Goal: Task Accomplishment & Management: Manage account settings

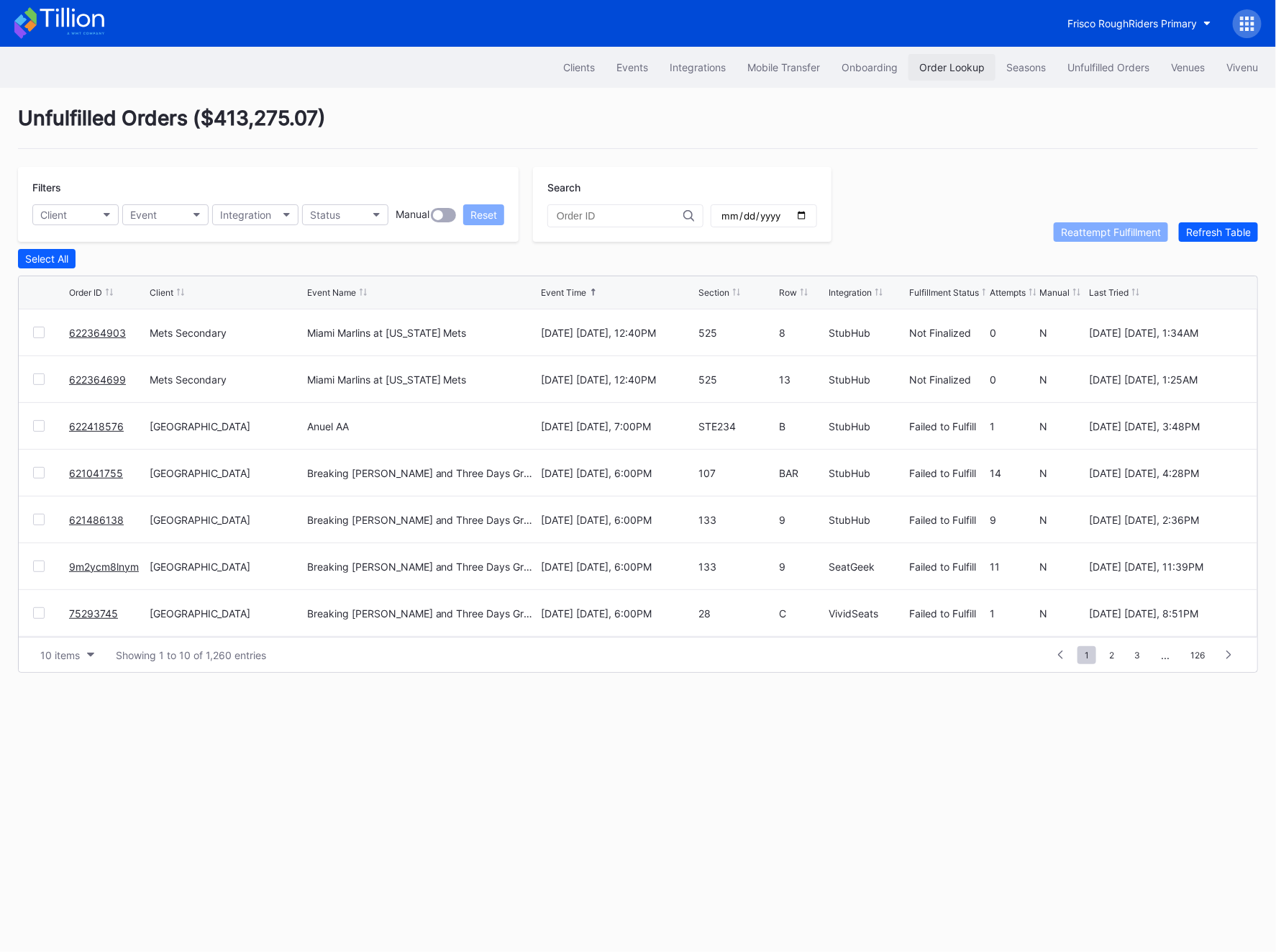
click at [932, 72] on div "Order Lookup" at bounding box center [952, 68] width 66 height 12
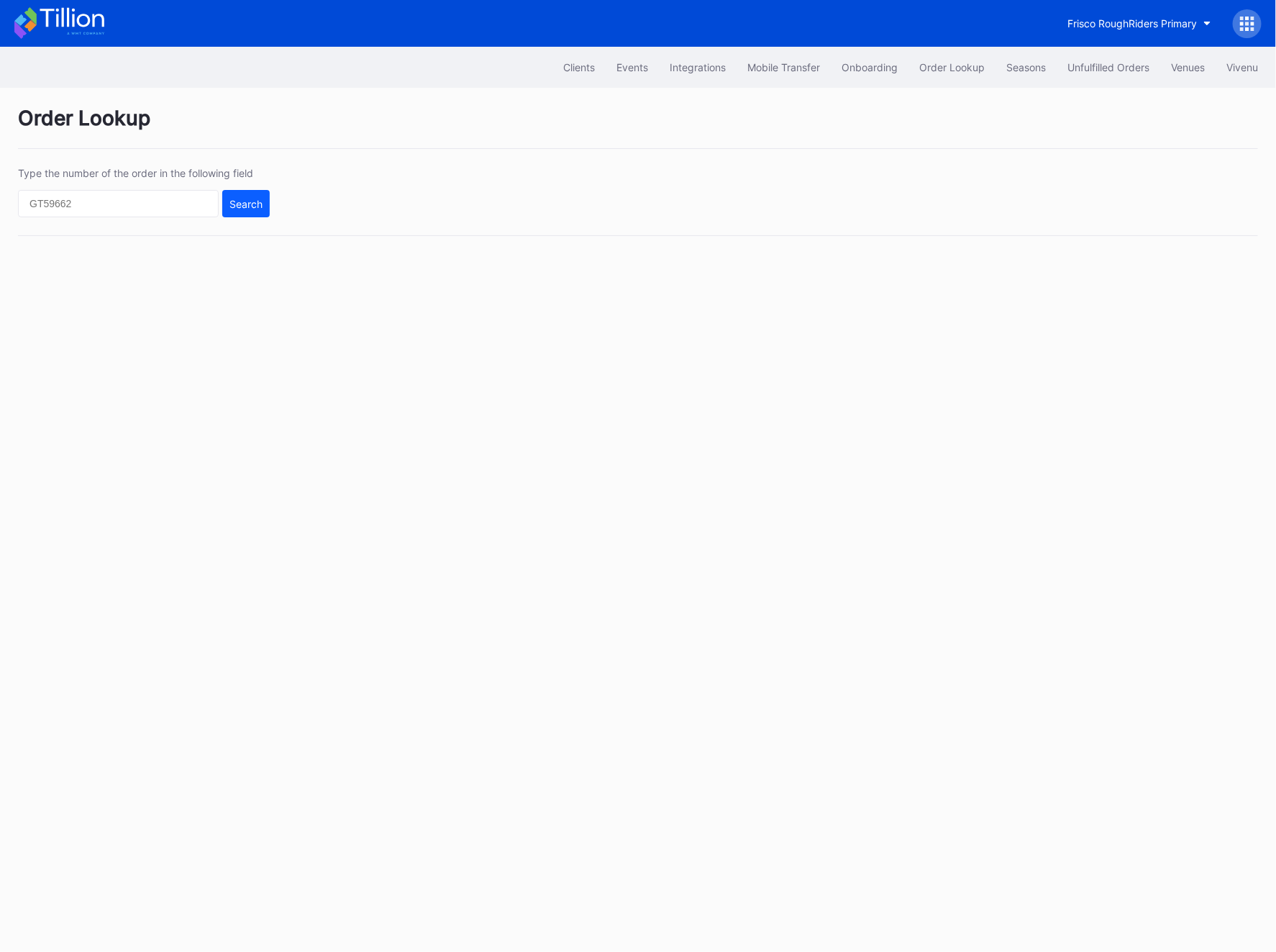
click at [139, 189] on div "Type the number of the order in the following field Search" at bounding box center [143, 192] width 251 height 51
click at [150, 198] on input "text" at bounding box center [118, 204] width 201 height 28
paste input "ICN27YP0IN"
type input "ICN27YP0IN"
click at [224, 198] on button "Search" at bounding box center [246, 204] width 48 height 28
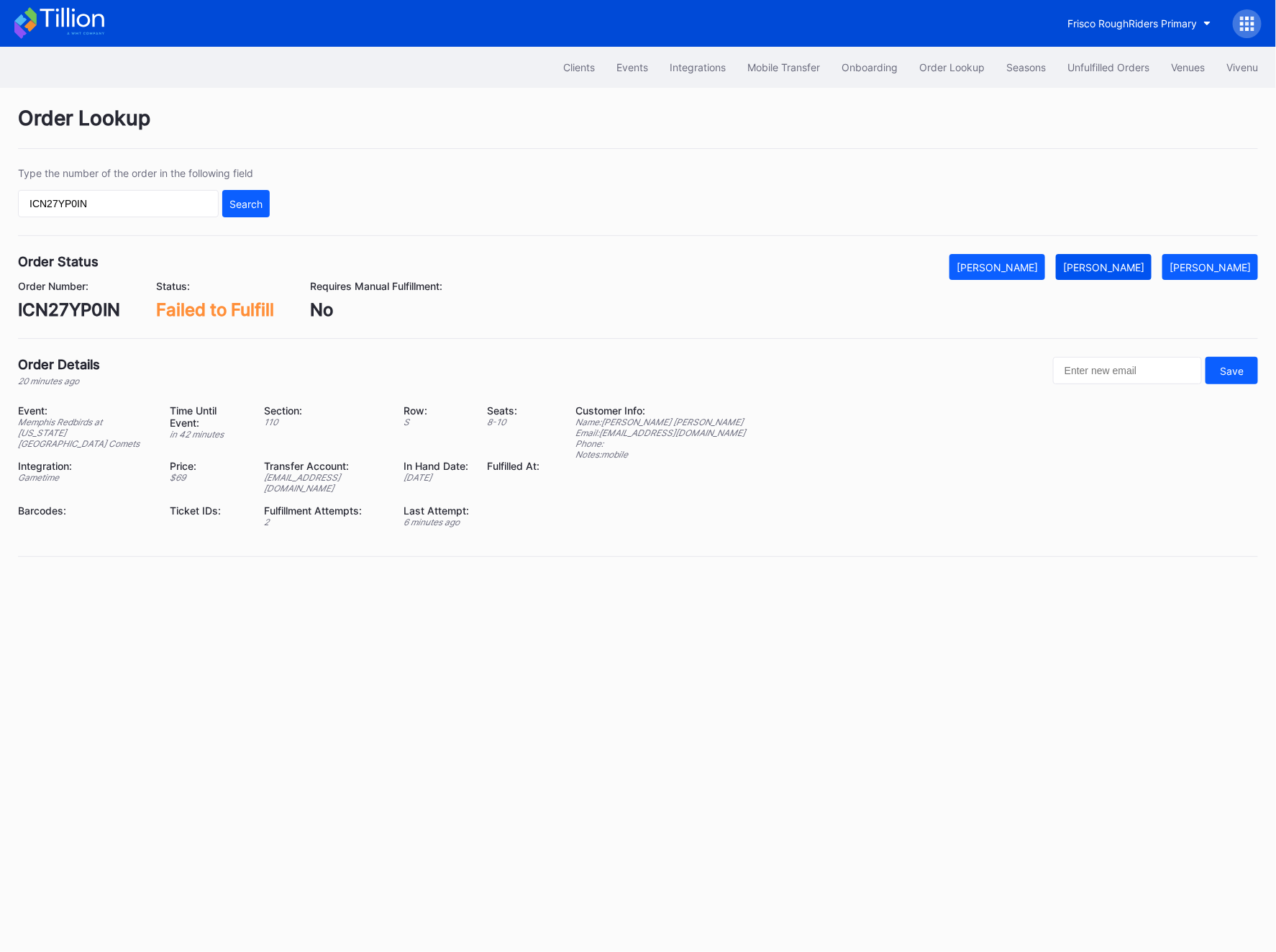
click at [1136, 261] on div "Mark Fulfilled" at bounding box center [1104, 267] width 81 height 12
click at [62, 305] on div "ICN27YP0IN" at bounding box center [69, 309] width 102 height 21
copy div "ICN27YP0IN"
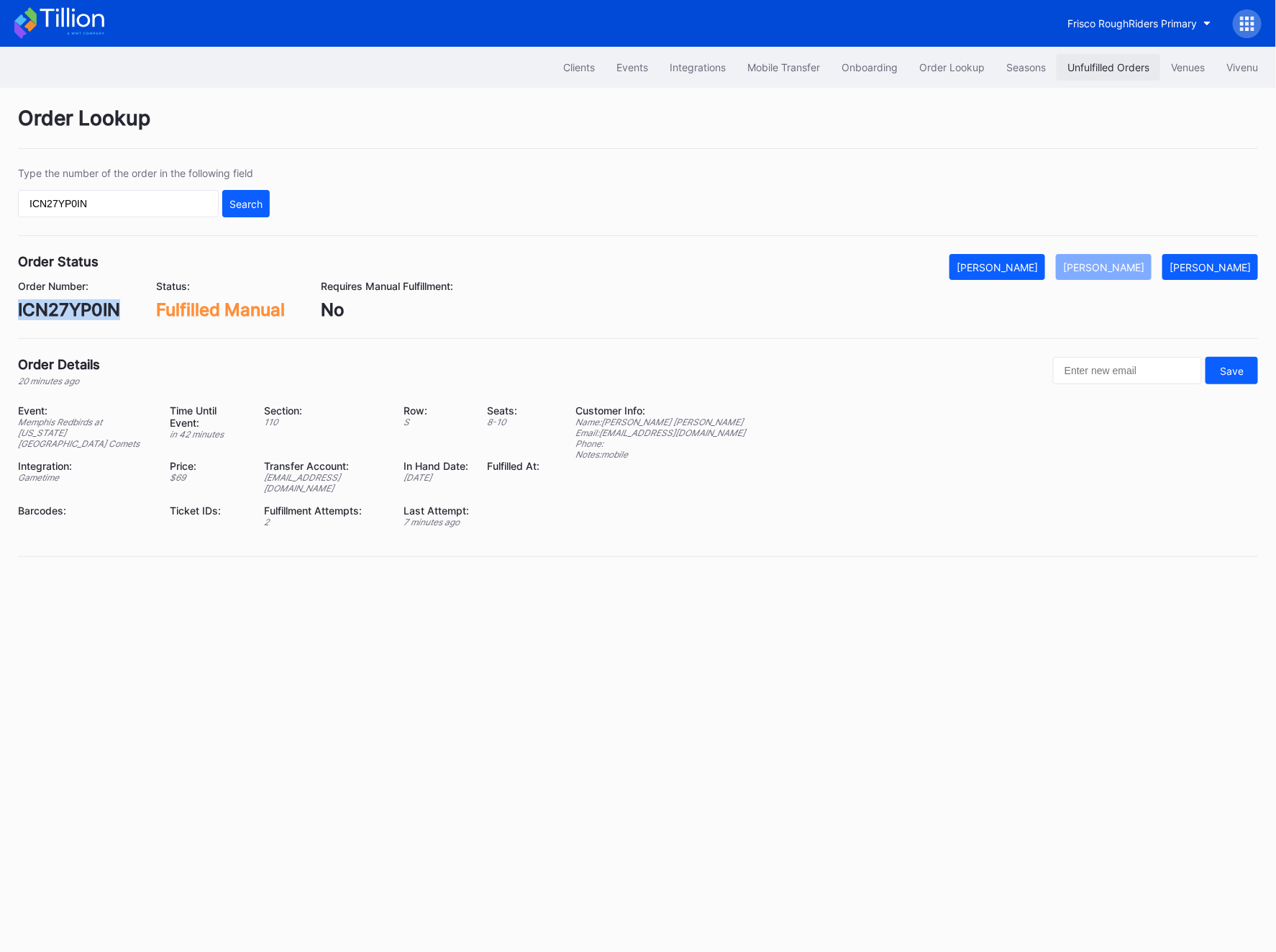
click at [1081, 64] on div "Unfulfilled Orders" at bounding box center [1108, 68] width 82 height 12
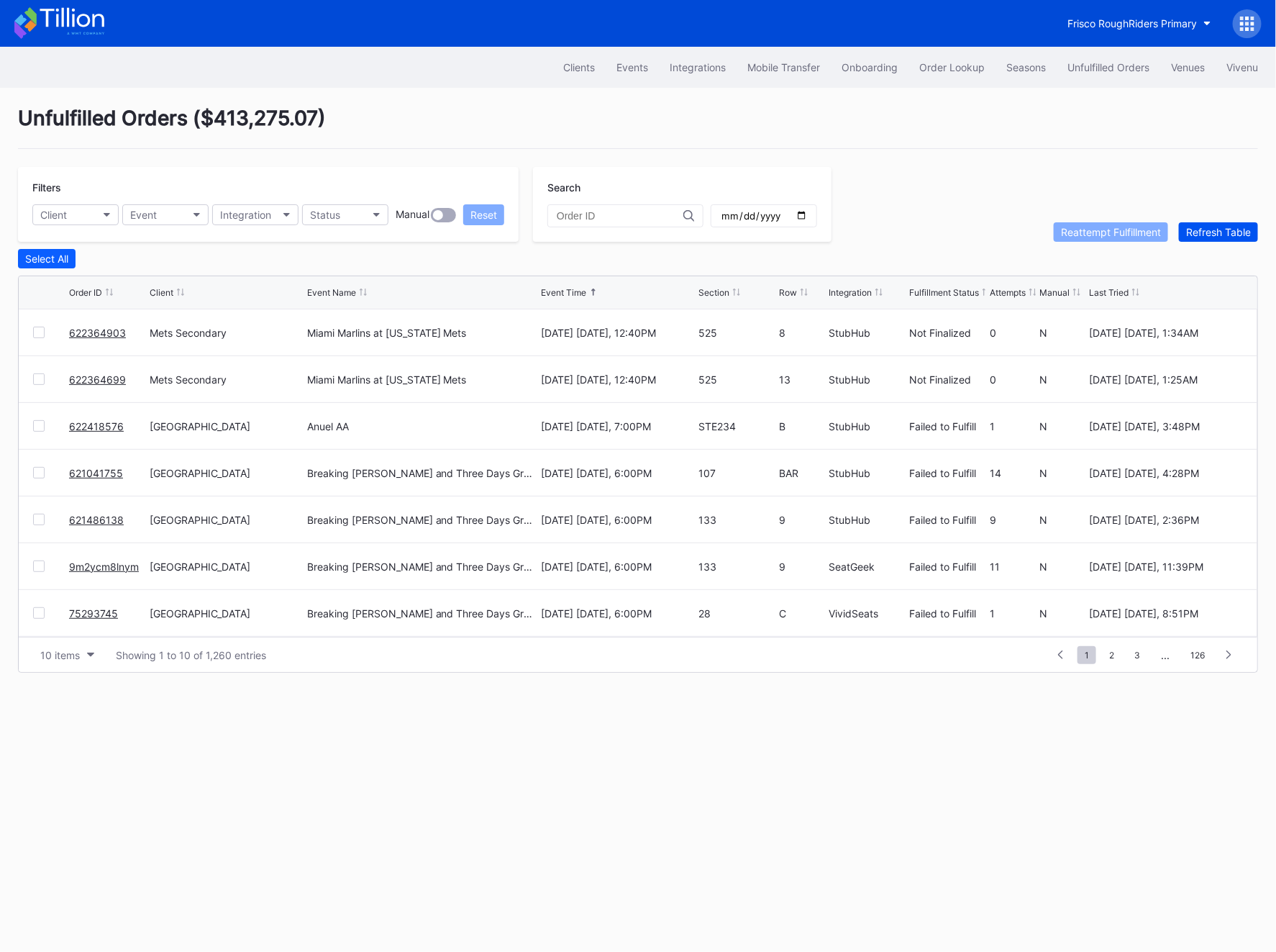
click at [1225, 233] on div "Refresh Table" at bounding box center [1218, 232] width 65 height 12
click at [80, 423] on link "U2R7UL6LIB" at bounding box center [98, 426] width 60 height 12
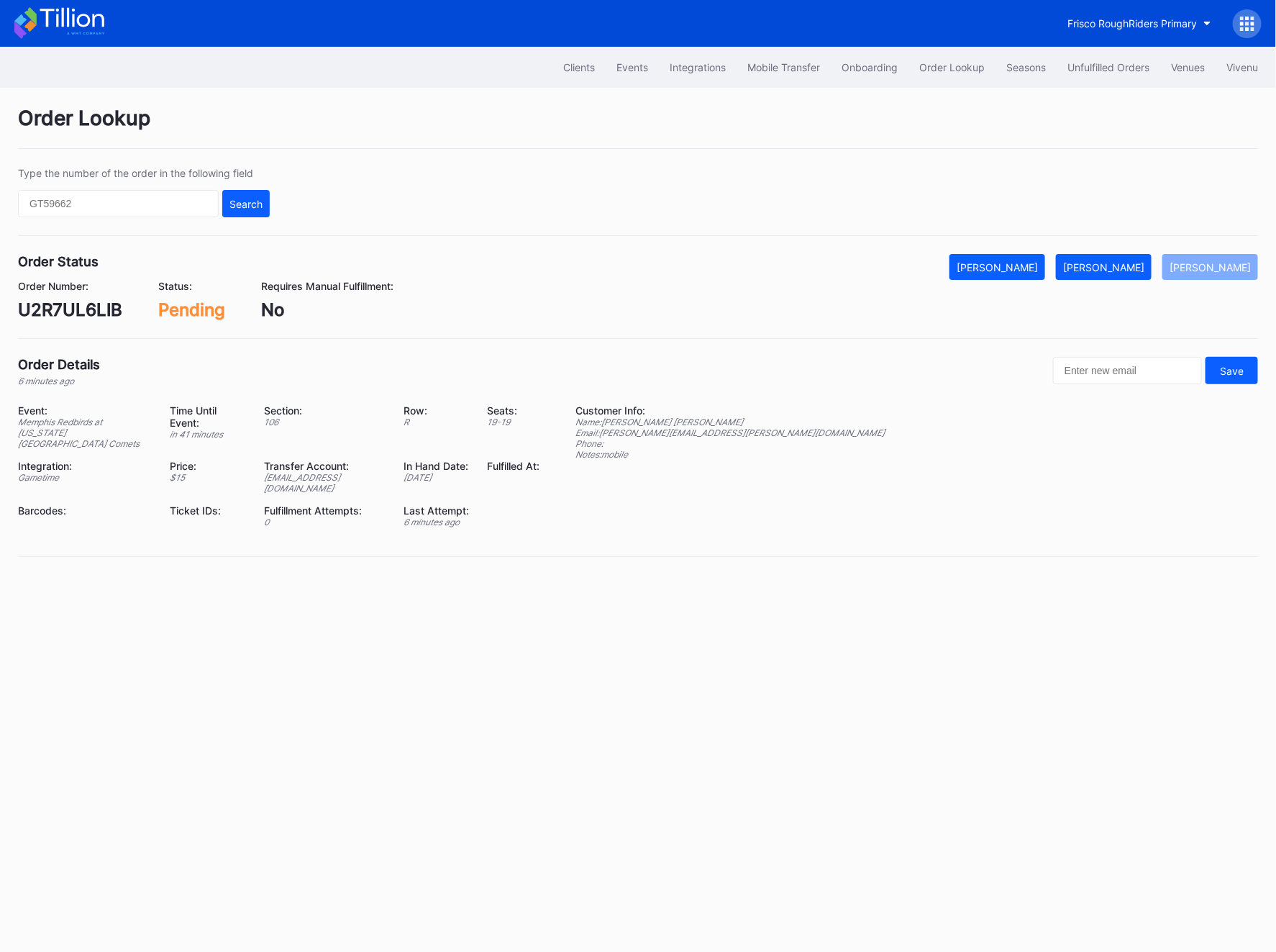
click at [74, 290] on div "Order Number:" at bounding box center [70, 286] width 104 height 12
click at [72, 311] on div "U2R7UL6LIB" at bounding box center [70, 309] width 104 height 21
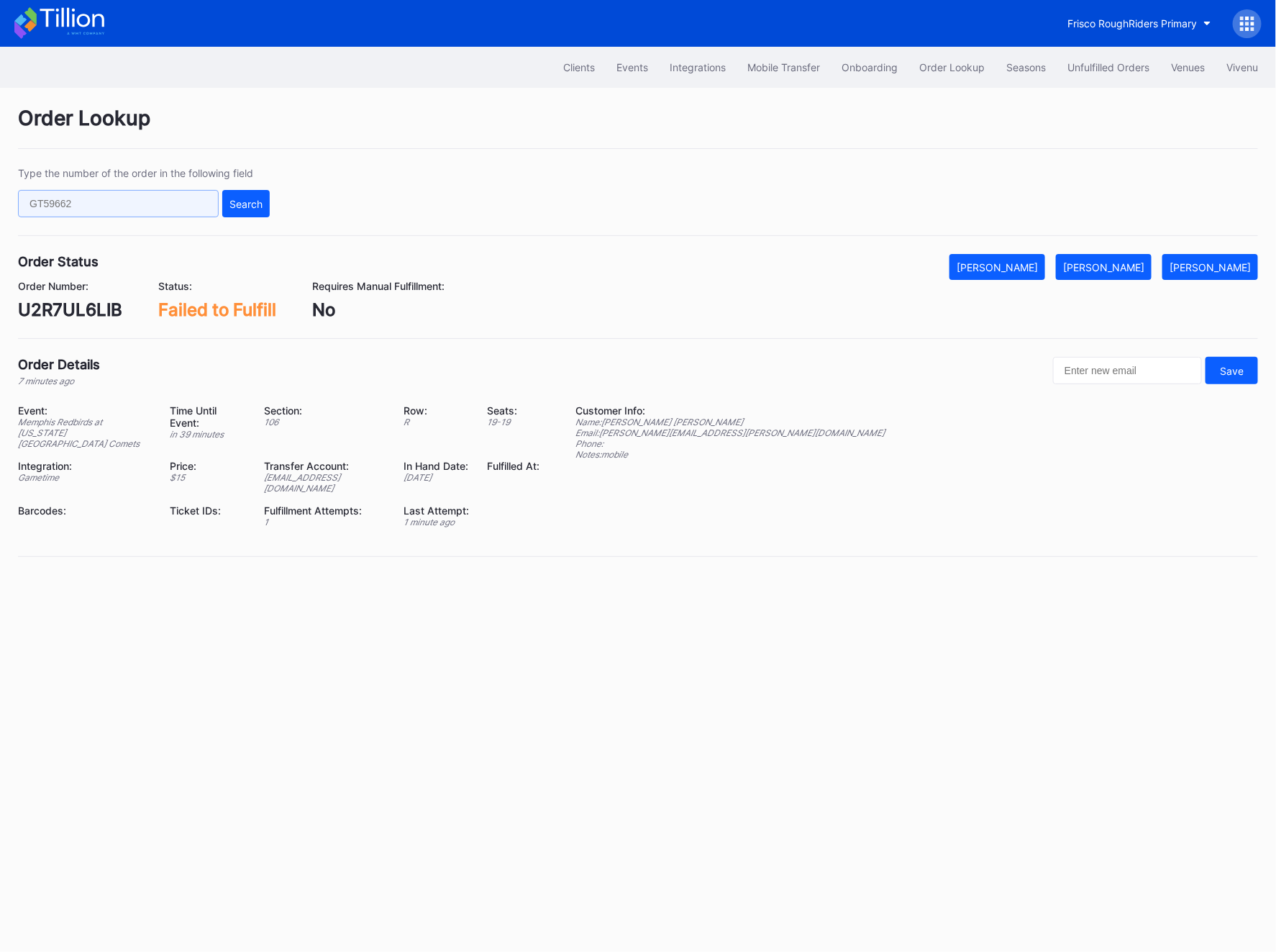
click at [84, 200] on input "text" at bounding box center [118, 204] width 201 height 28
paste input "622343683"
click at [209, 199] on input "622343683" at bounding box center [118, 204] width 201 height 28
type input "622343683"
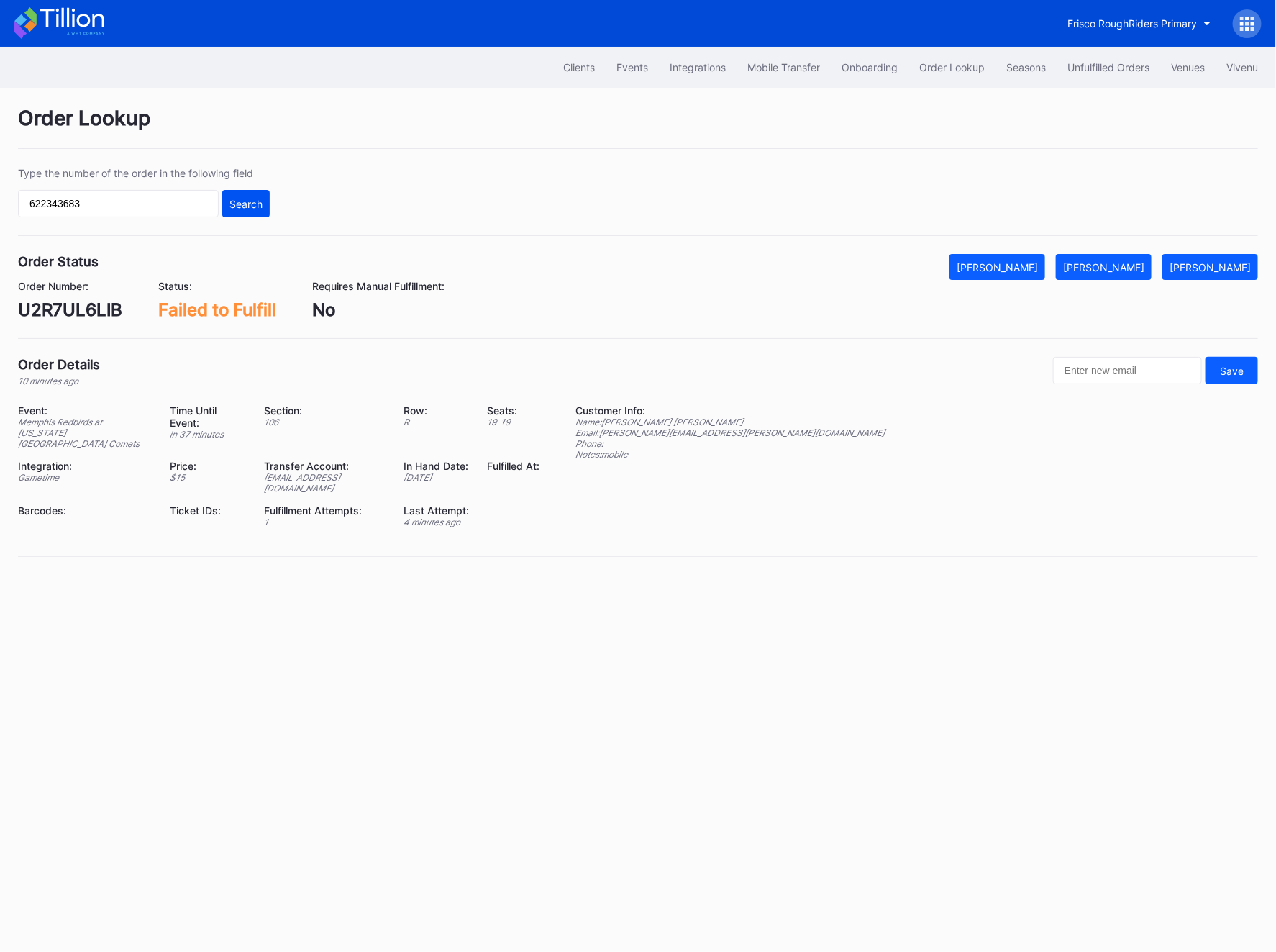
click at [258, 207] on div "Search" at bounding box center [245, 204] width 33 height 12
click at [37, 286] on div "Order Number:" at bounding box center [70, 286] width 104 height 12
click at [29, 308] on div "U2R7UL6LIB" at bounding box center [70, 309] width 104 height 21
copy div "U2R7UL6LIB"
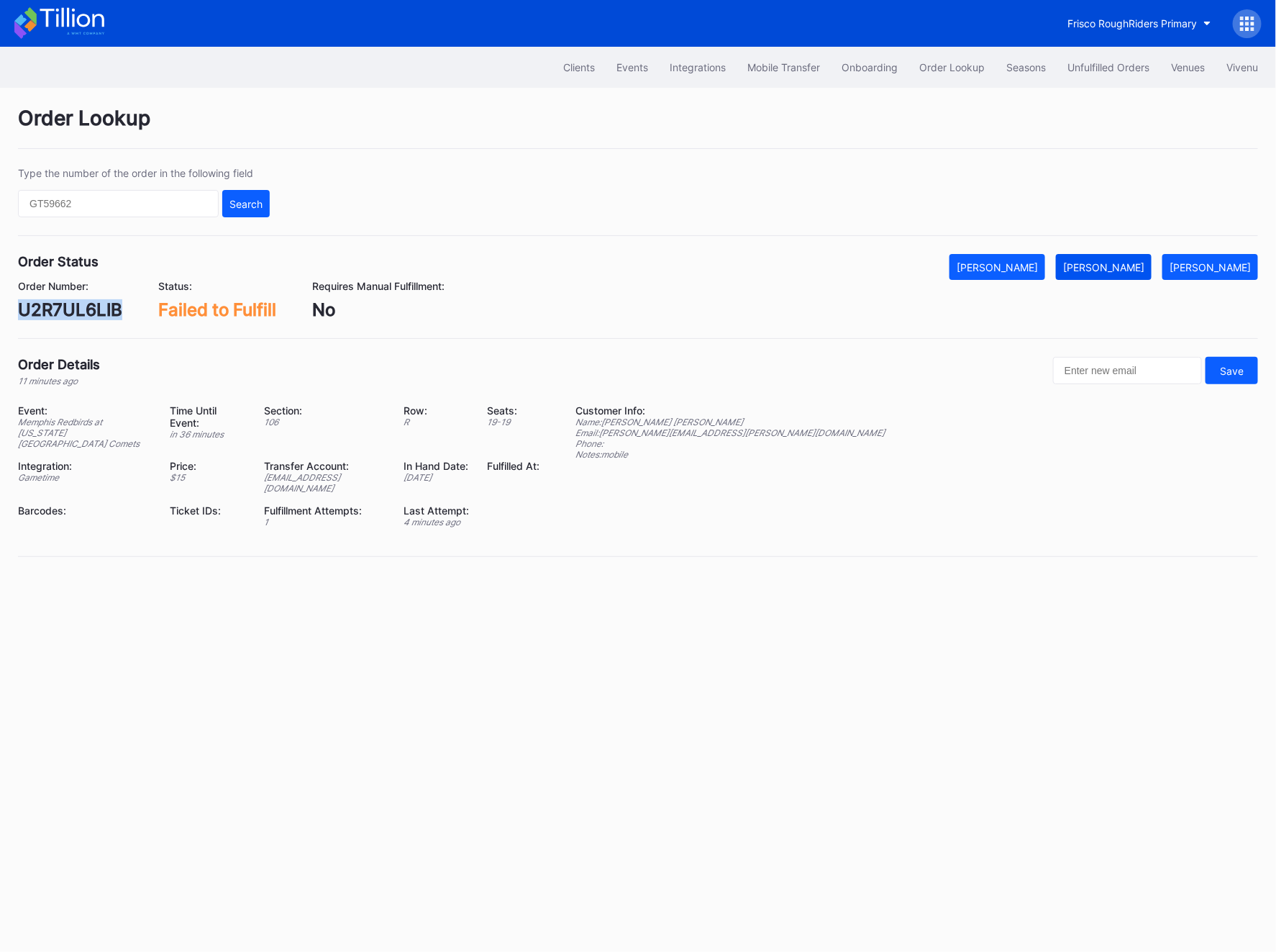
click at [1141, 264] on div "Mark Fulfilled" at bounding box center [1104, 267] width 81 height 12
click at [95, 314] on div "U2R7UL6LIB" at bounding box center [70, 309] width 104 height 21
click at [1083, 68] on div "Unfulfilled Orders" at bounding box center [1108, 68] width 82 height 12
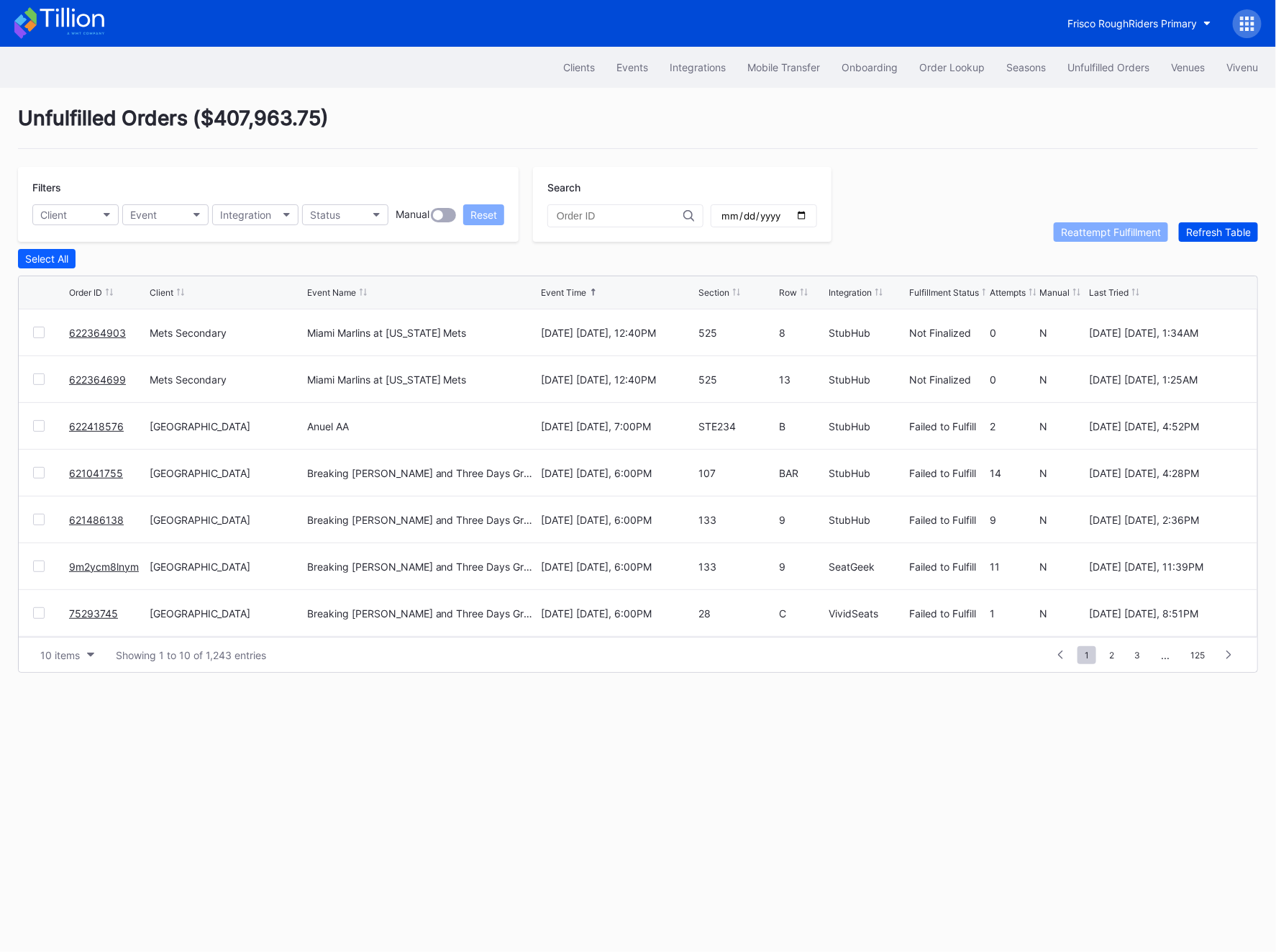
click at [1202, 234] on div "Refresh Table" at bounding box center [1218, 232] width 65 height 12
click at [80, 332] on link "622364699" at bounding box center [96, 333] width 57 height 12
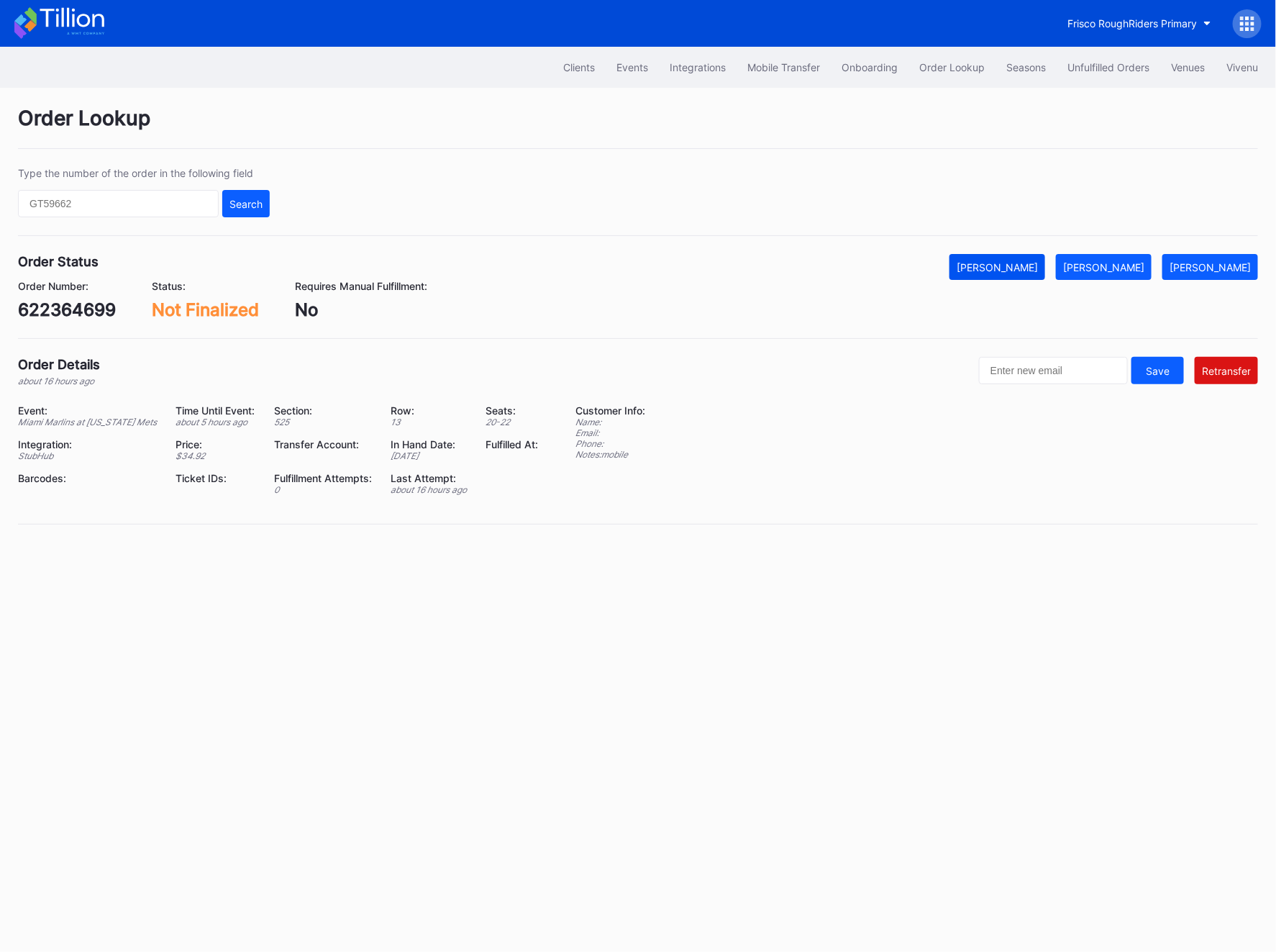
click at [1038, 266] on div "[PERSON_NAME]" at bounding box center [998, 267] width 81 height 12
click at [88, 298] on div "Order Number: 622364699" at bounding box center [67, 300] width 97 height 41
copy div "622364699"
click at [1117, 59] on button "Unfulfilled Orders" at bounding box center [1108, 67] width 103 height 27
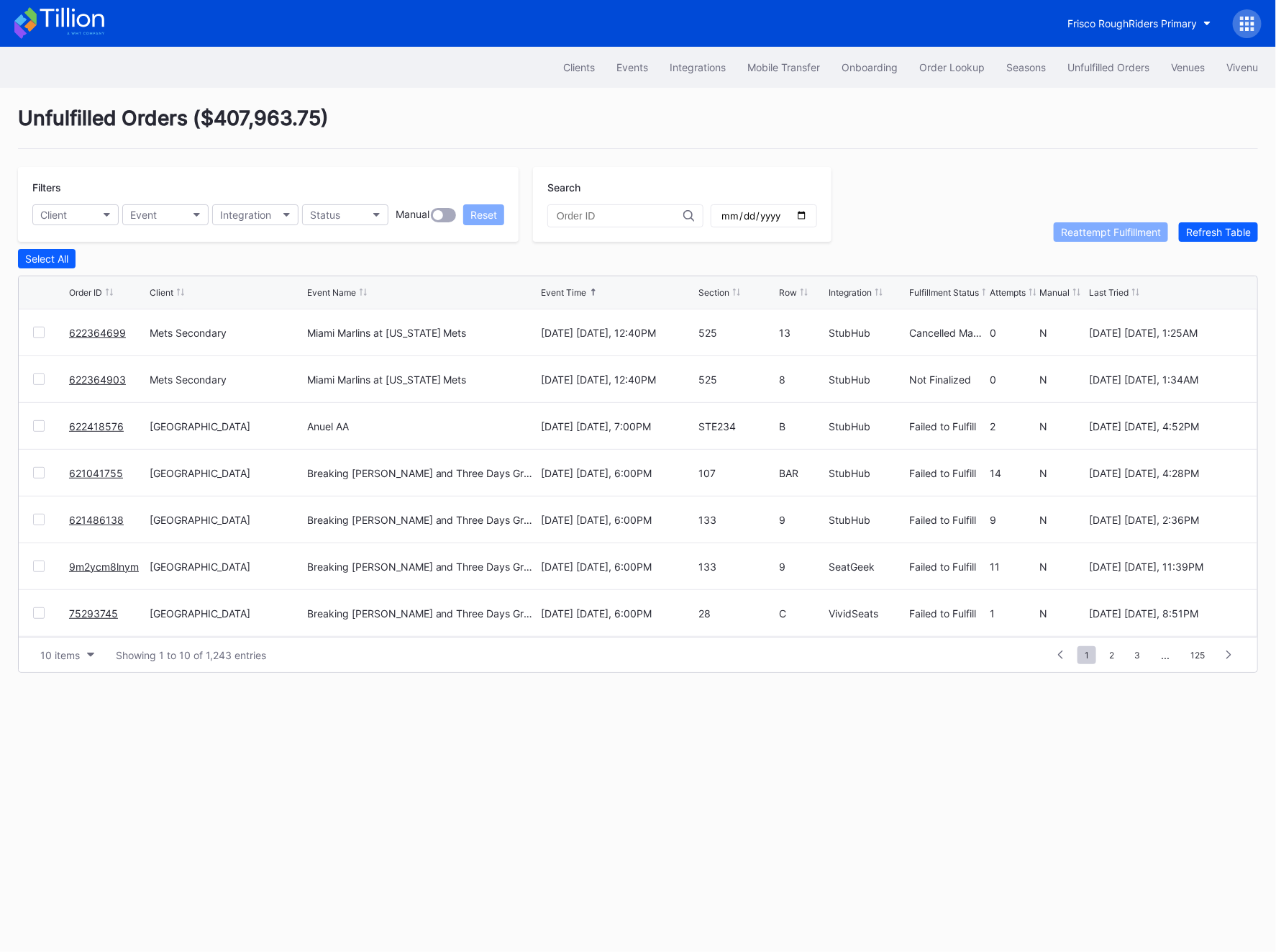
click at [30, 379] on div "622364903 Mets Secondary Miami Marlins at New York Mets August 31 Sunday, 12:40…" at bounding box center [638, 379] width 1238 height 47
click at [82, 377] on link "622364903" at bounding box center [96, 380] width 57 height 12
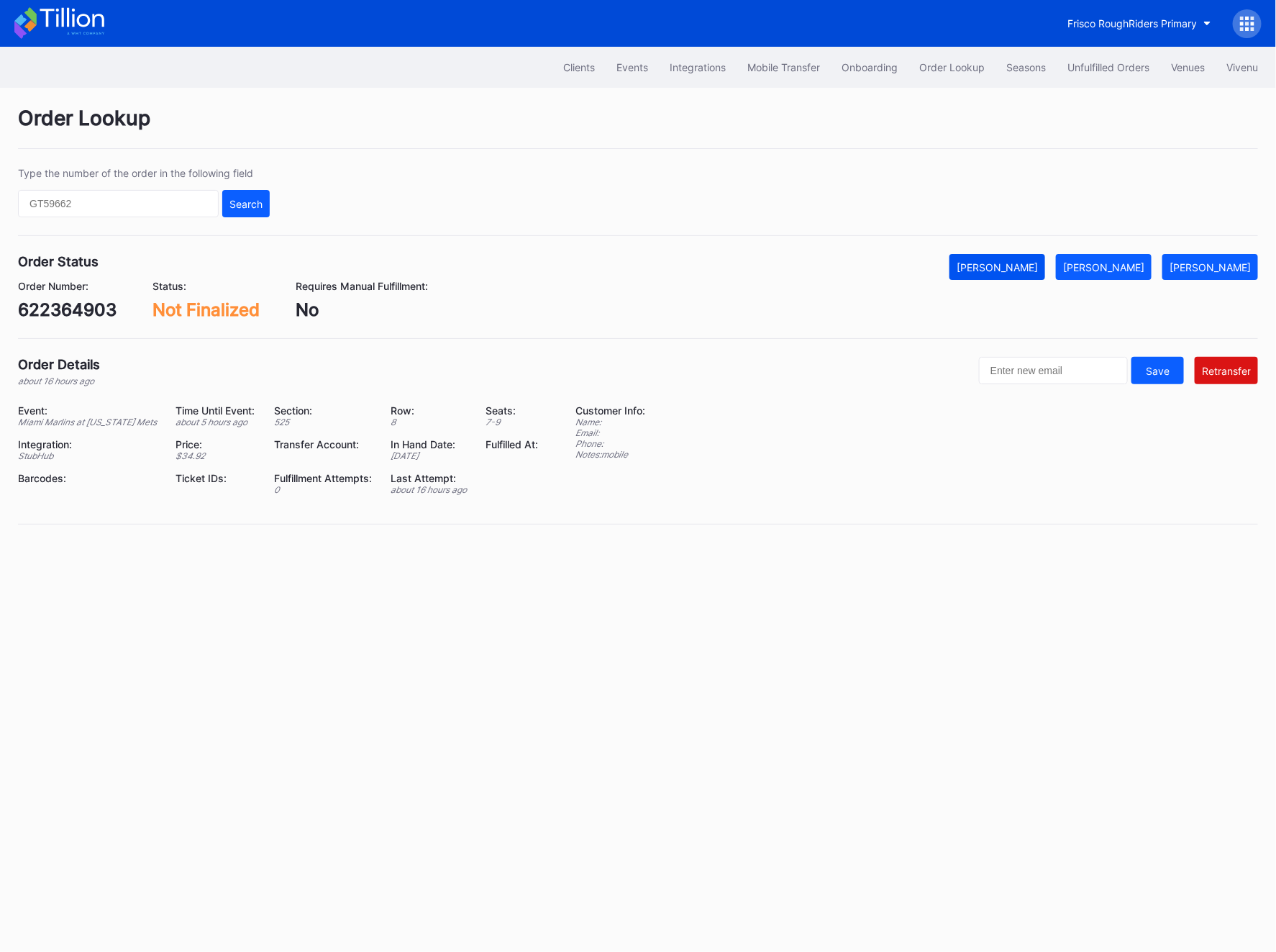
click at [1045, 261] on button "[PERSON_NAME]" at bounding box center [997, 267] width 95 height 26
click at [65, 303] on div "622364903" at bounding box center [67, 309] width 98 height 21
copy div "622364903"
click at [87, 206] on input "text" at bounding box center [118, 204] width 201 height 28
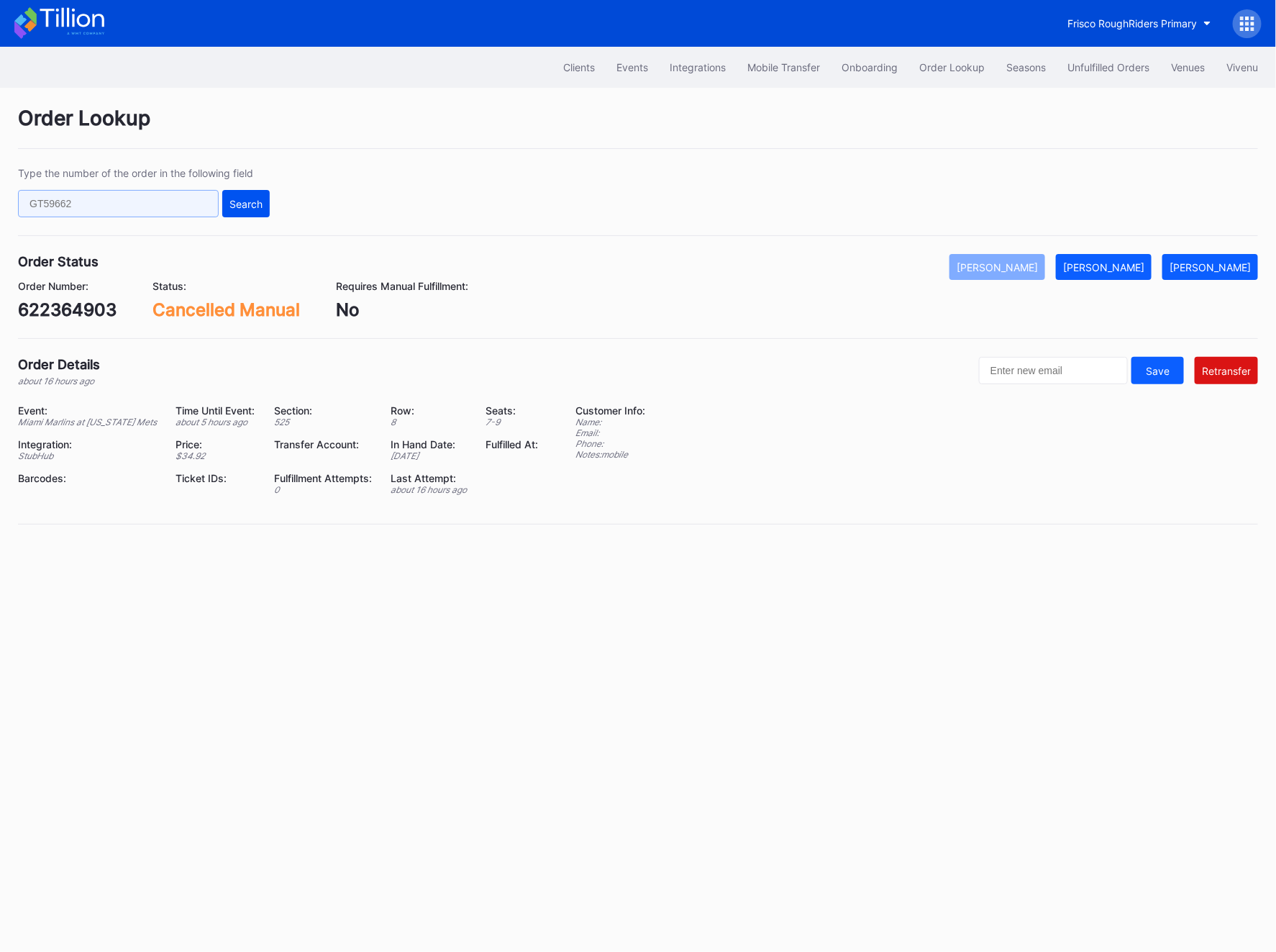
paste input "ZOP167R0J2"
click at [251, 210] on button "Search" at bounding box center [246, 204] width 48 height 28
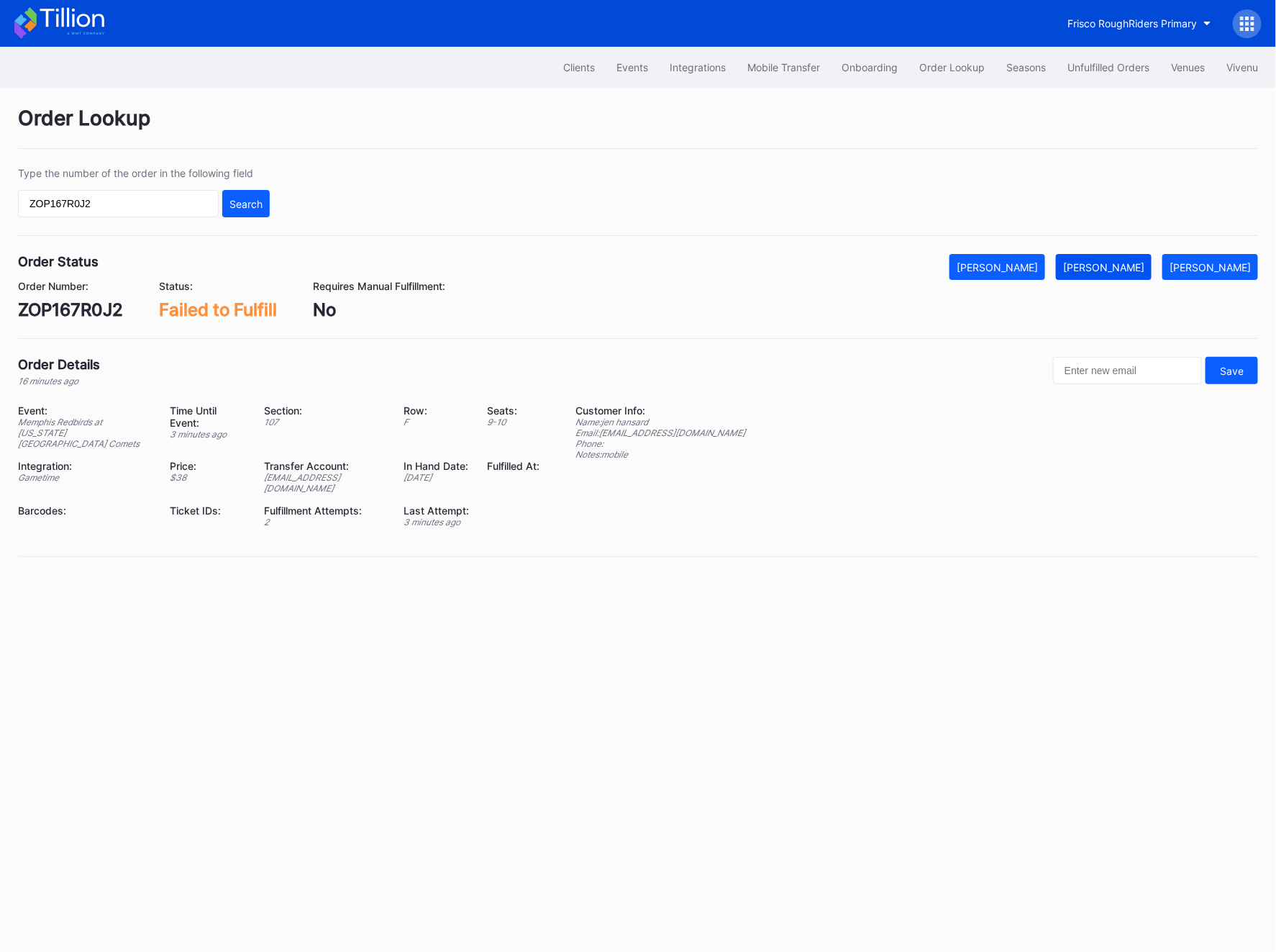
click at [1115, 254] on button "[PERSON_NAME]" at bounding box center [1104, 267] width 95 height 26
drag, startPoint x: 600, startPoint y: 436, endPoint x: 785, endPoint y: 435, distance: 185.0
click at [785, 435] on div "Event: Memphis Redbirds at Oklahoma City Comets Time Until Event: 3 minutes ago…" at bounding box center [638, 471] width 1240 height 134
drag, startPoint x: 785, startPoint y: 435, endPoint x: 605, endPoint y: 431, distance: 180.0
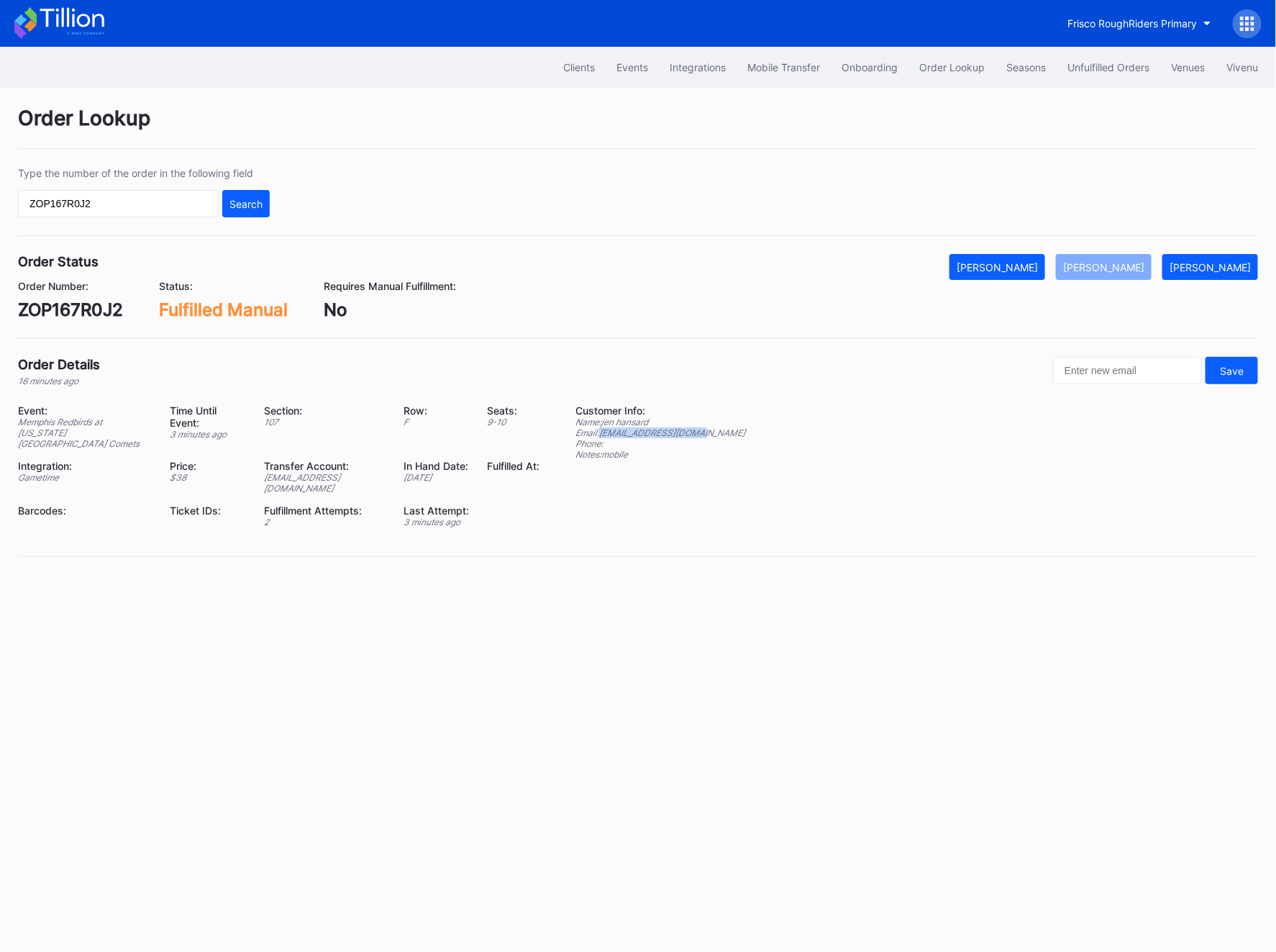
click at [601, 435] on div "Event: Memphis Redbirds at Oklahoma City Comets Time Until Event: 3 minutes ago…" at bounding box center [638, 471] width 1240 height 134
copy div "jen.hansard@gmail.com"
click at [57, 308] on div "ZOP167R0J2" at bounding box center [71, 309] width 105 height 21
copy div "ZOP167R0J2"
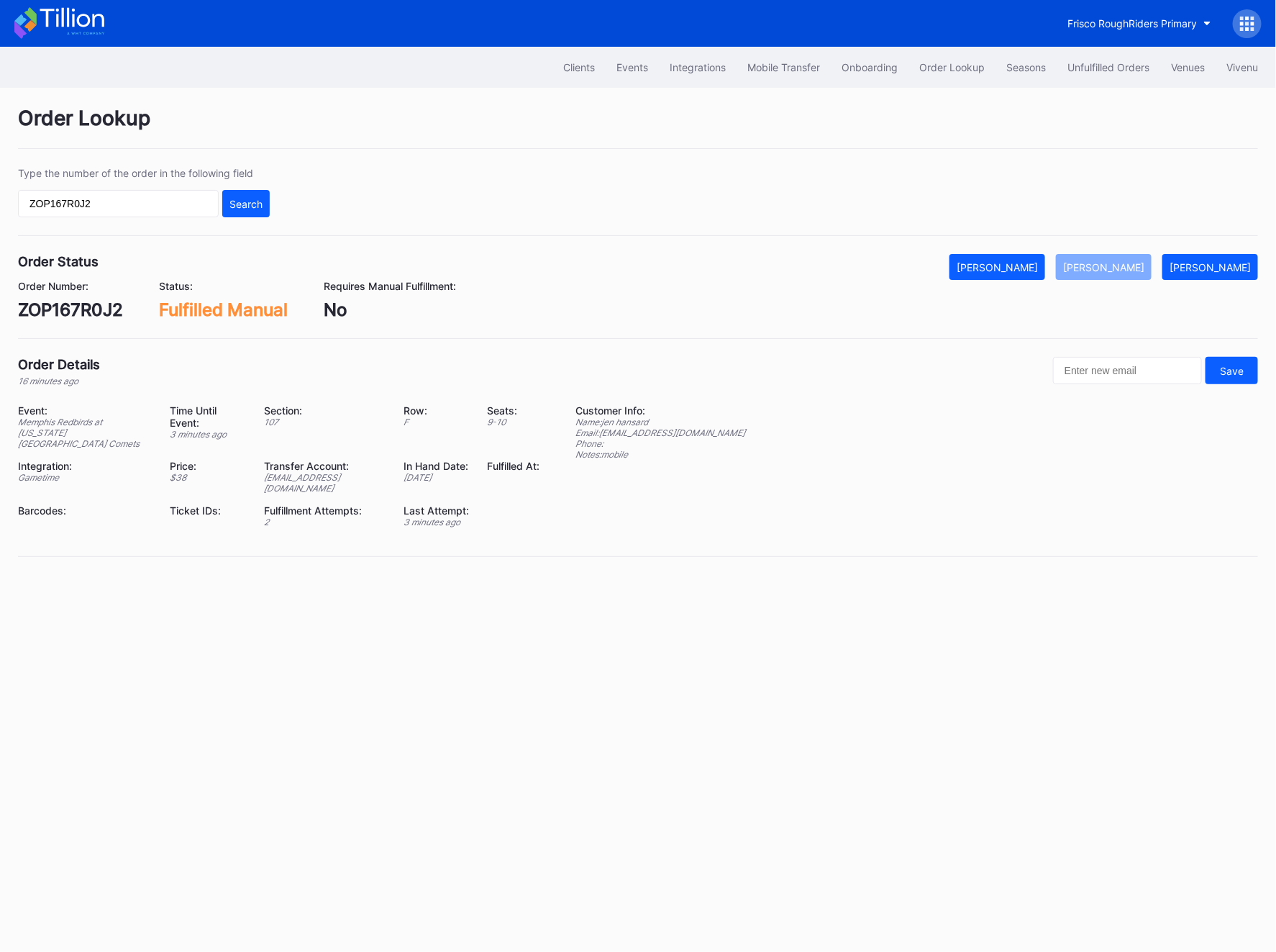
click at [157, 225] on div "Type the number of the order in the following field ZOP167R0J2 Search" at bounding box center [638, 201] width 1240 height 69
click at [157, 218] on div "Type the number of the order in the following field ZOP167R0J2 Search" at bounding box center [638, 201] width 1240 height 69
click at [183, 195] on input "ZOP167R0J2" at bounding box center [118, 204] width 201 height 28
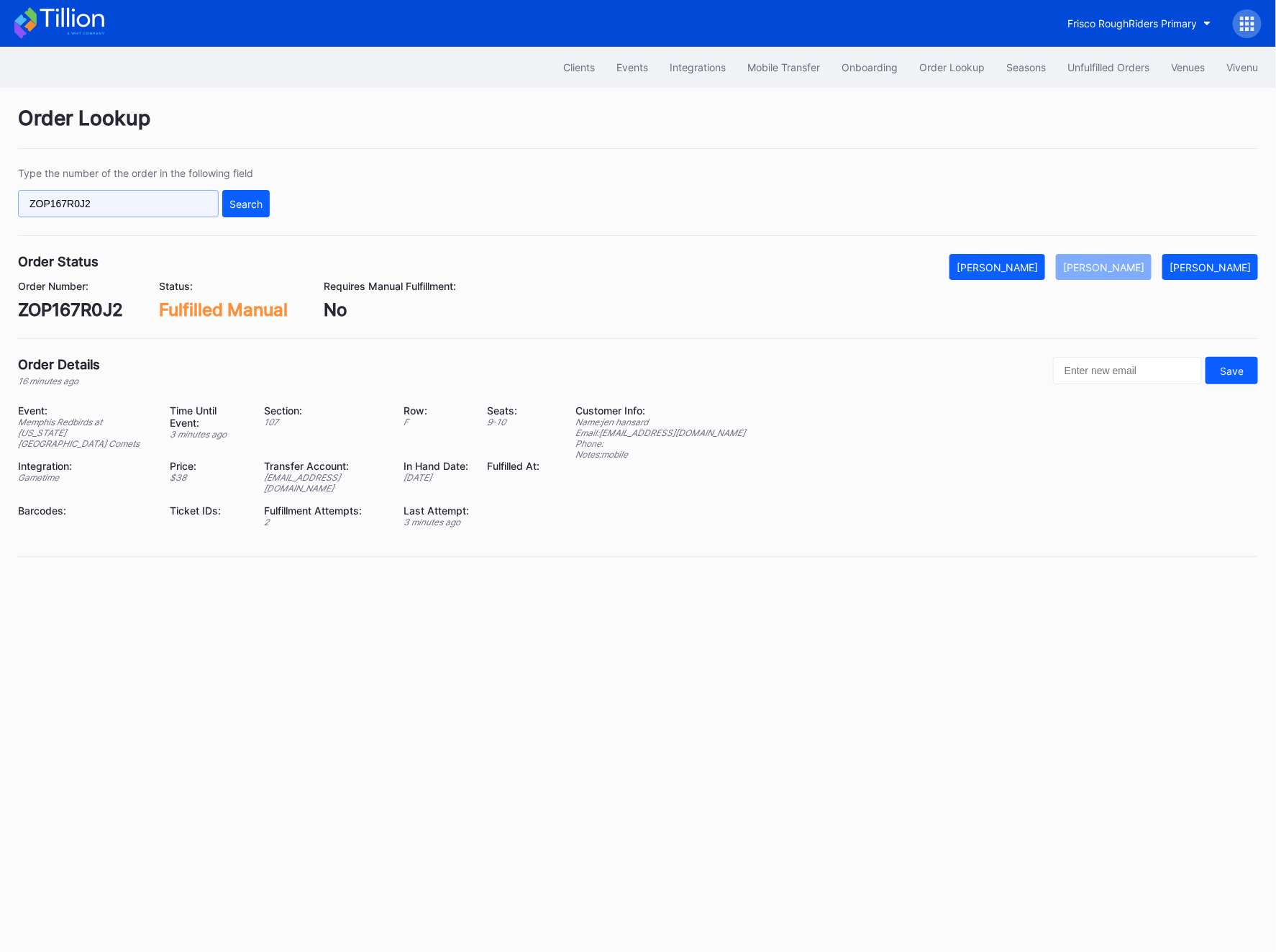
click at [183, 195] on input "ZOP167R0J2" at bounding box center [118, 204] width 201 height 28
click at [259, 198] on div "Search" at bounding box center [245, 204] width 33 height 12
click at [72, 200] on input "ZOP167R0J2" at bounding box center [118, 204] width 201 height 28
paste input "OB90Q3B4A6"
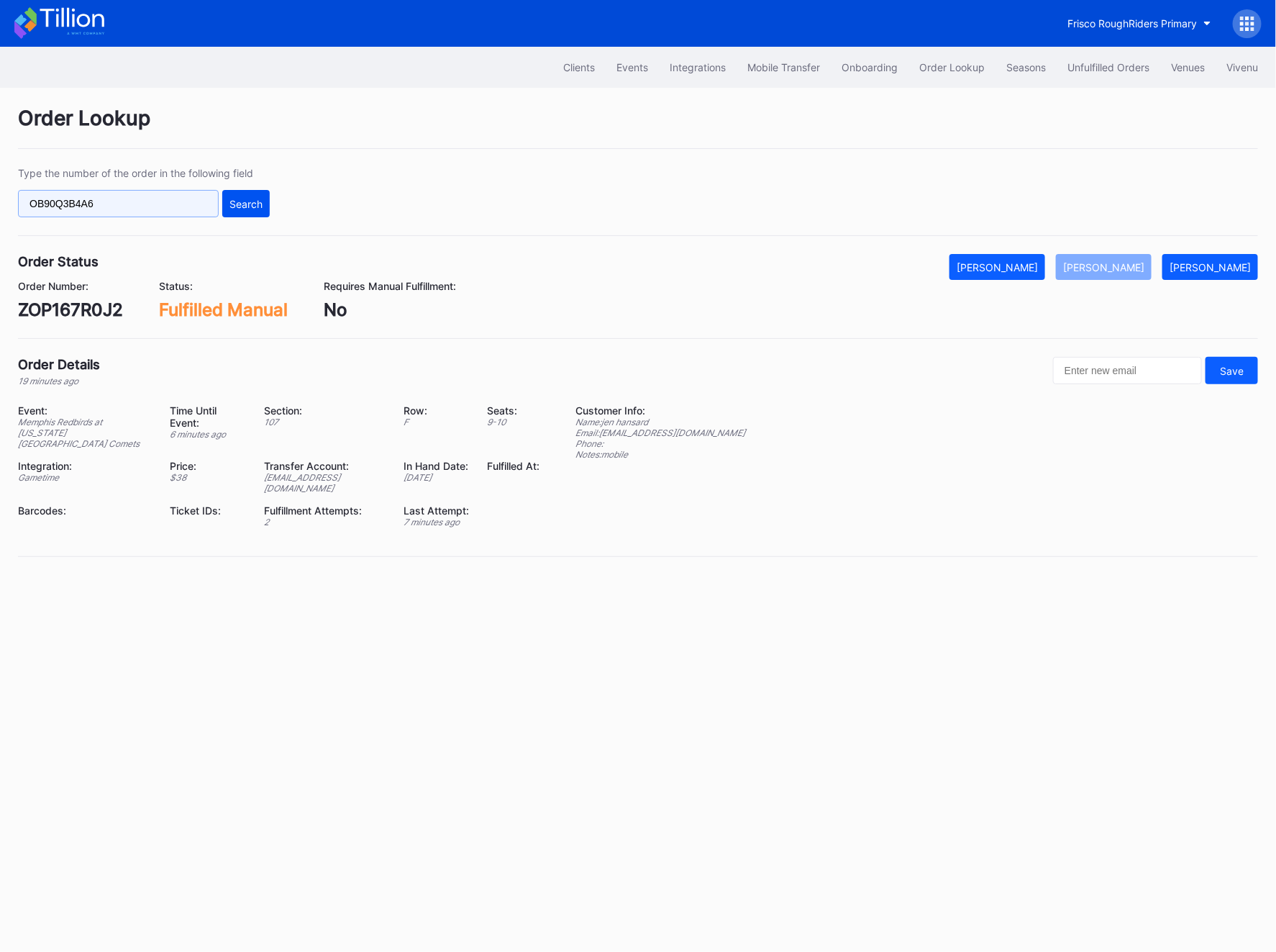
type input "OB90Q3B4A6"
click at [266, 200] on button "Search" at bounding box center [246, 204] width 48 height 28
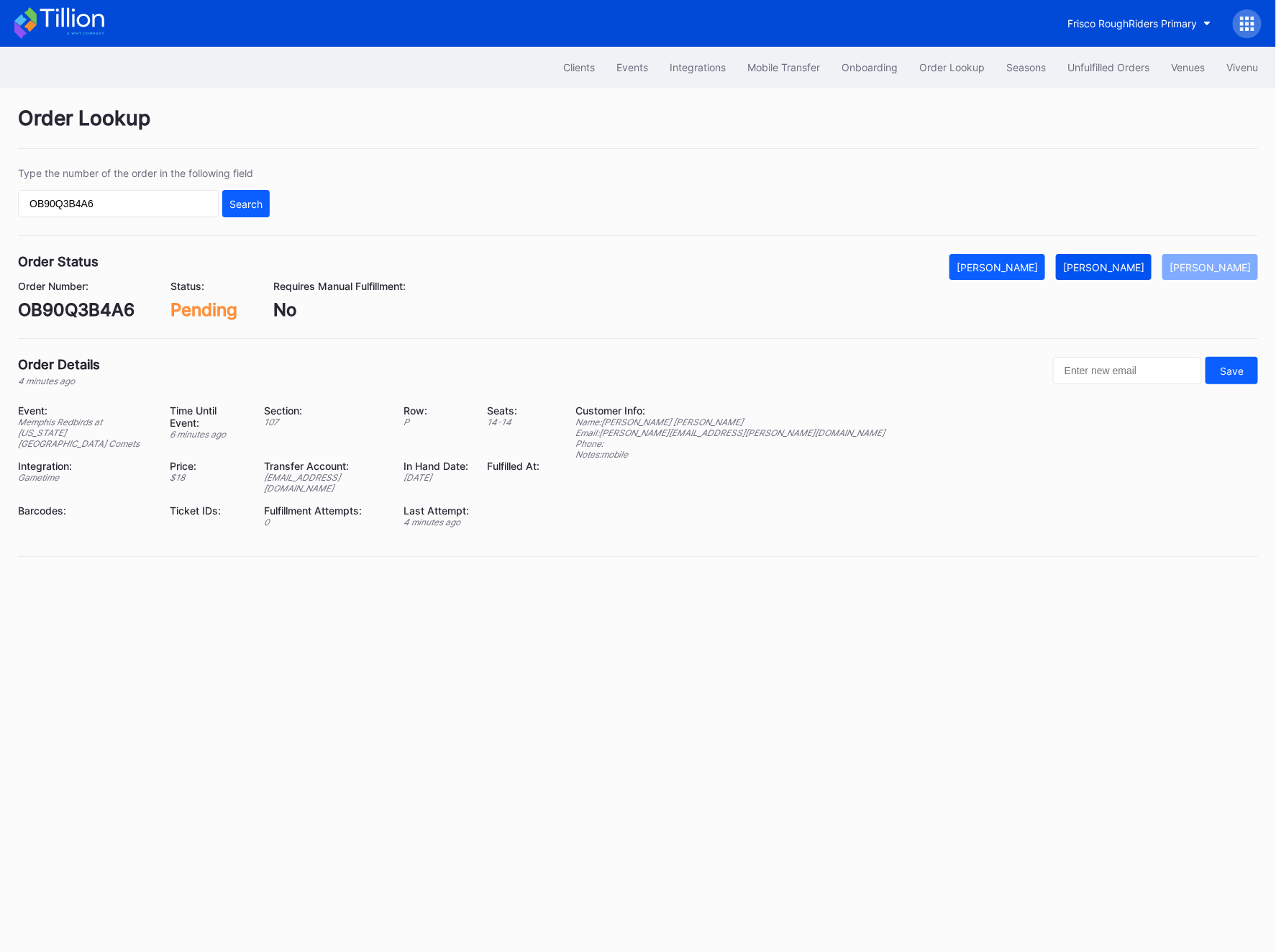
click at [1101, 262] on div "[PERSON_NAME]" at bounding box center [1104, 267] width 81 height 12
click at [1104, 69] on div "Unfulfilled Orders" at bounding box center [1108, 68] width 82 height 12
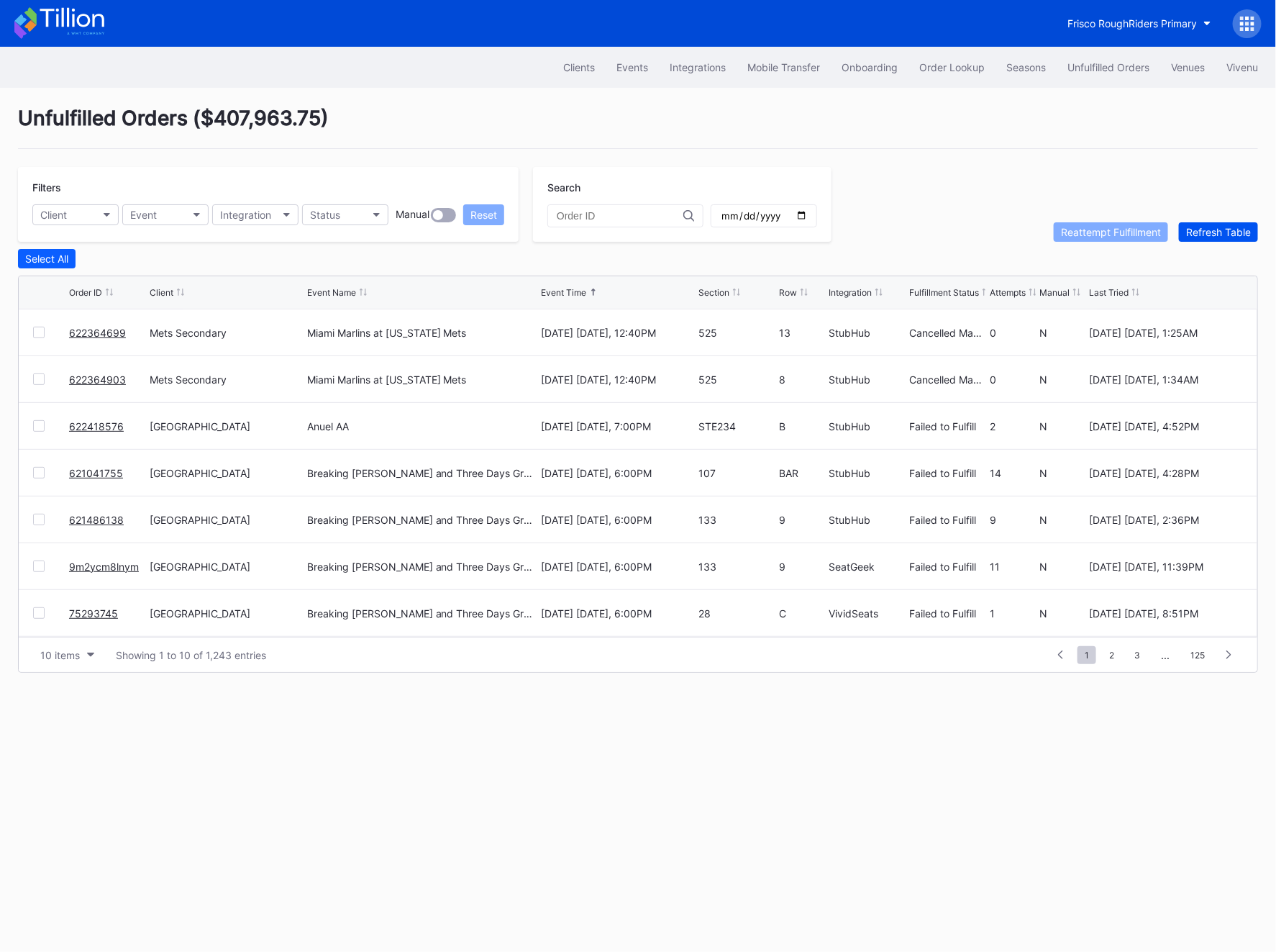
click at [1205, 233] on div "Refresh Table" at bounding box center [1218, 232] width 65 height 12
click at [97, 327] on link "BHIFNDTYER" at bounding box center [99, 333] width 63 height 12
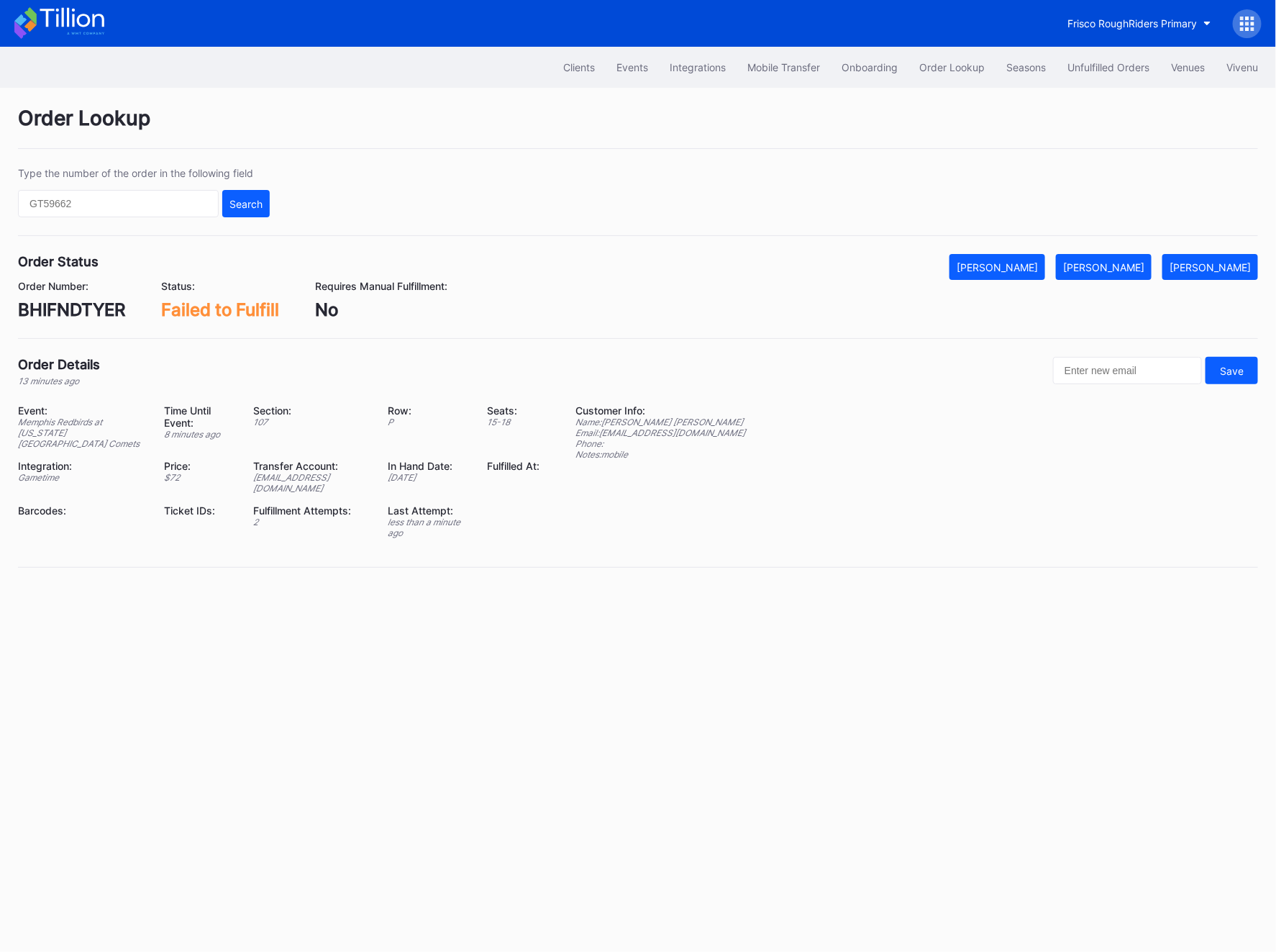
click at [86, 309] on div "BHIFNDTYER" at bounding box center [72, 309] width 107 height 21
copy div "BHIFNDTYER"
click at [62, 310] on div "BHIFNDTYER" at bounding box center [72, 309] width 107 height 21
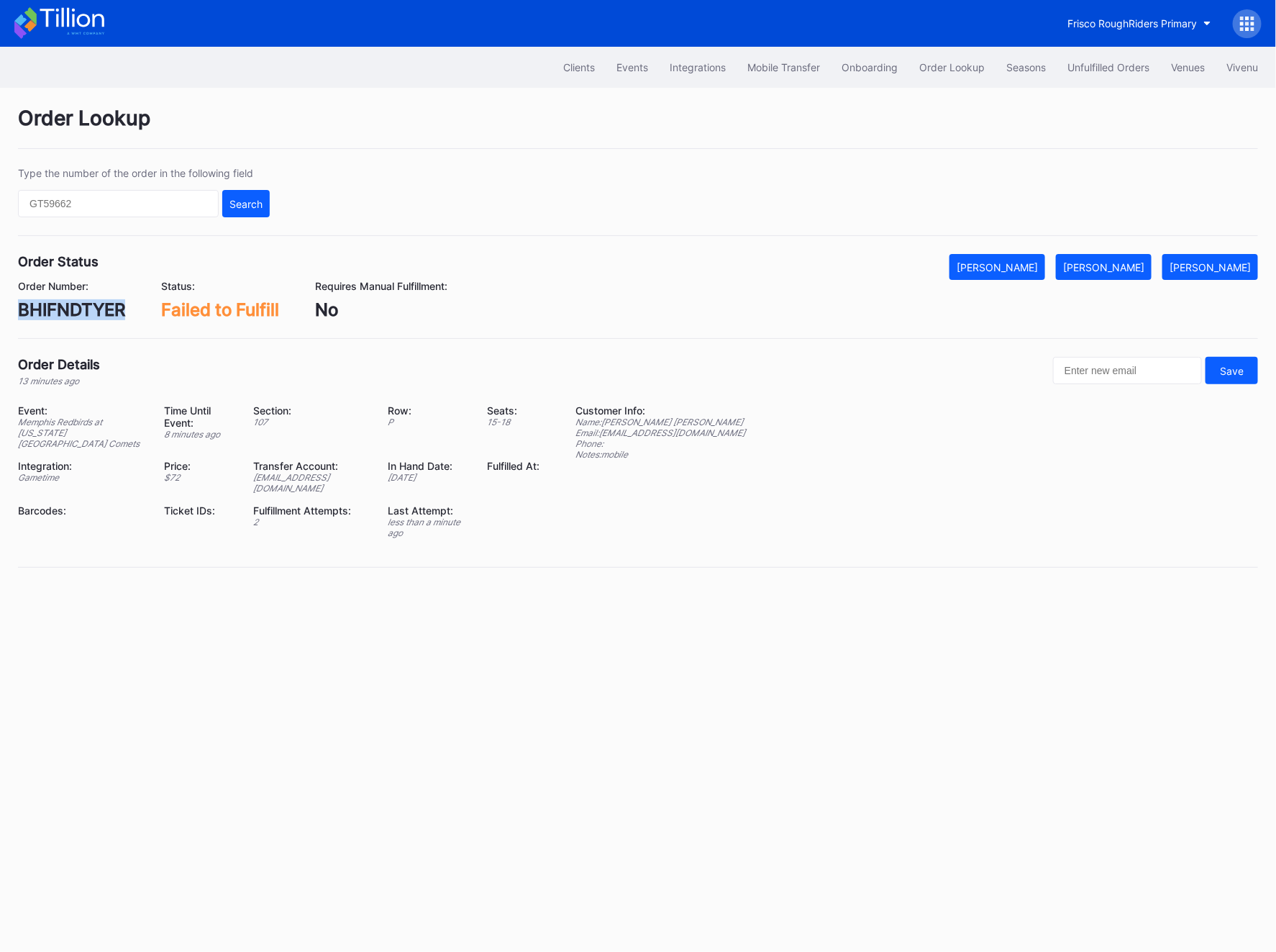
copy div "BHIFNDTYER"
click at [1142, 258] on button "[PERSON_NAME]" at bounding box center [1104, 267] width 95 height 26
click at [1092, 66] on div "Unfulfilled Orders" at bounding box center [1108, 68] width 82 height 12
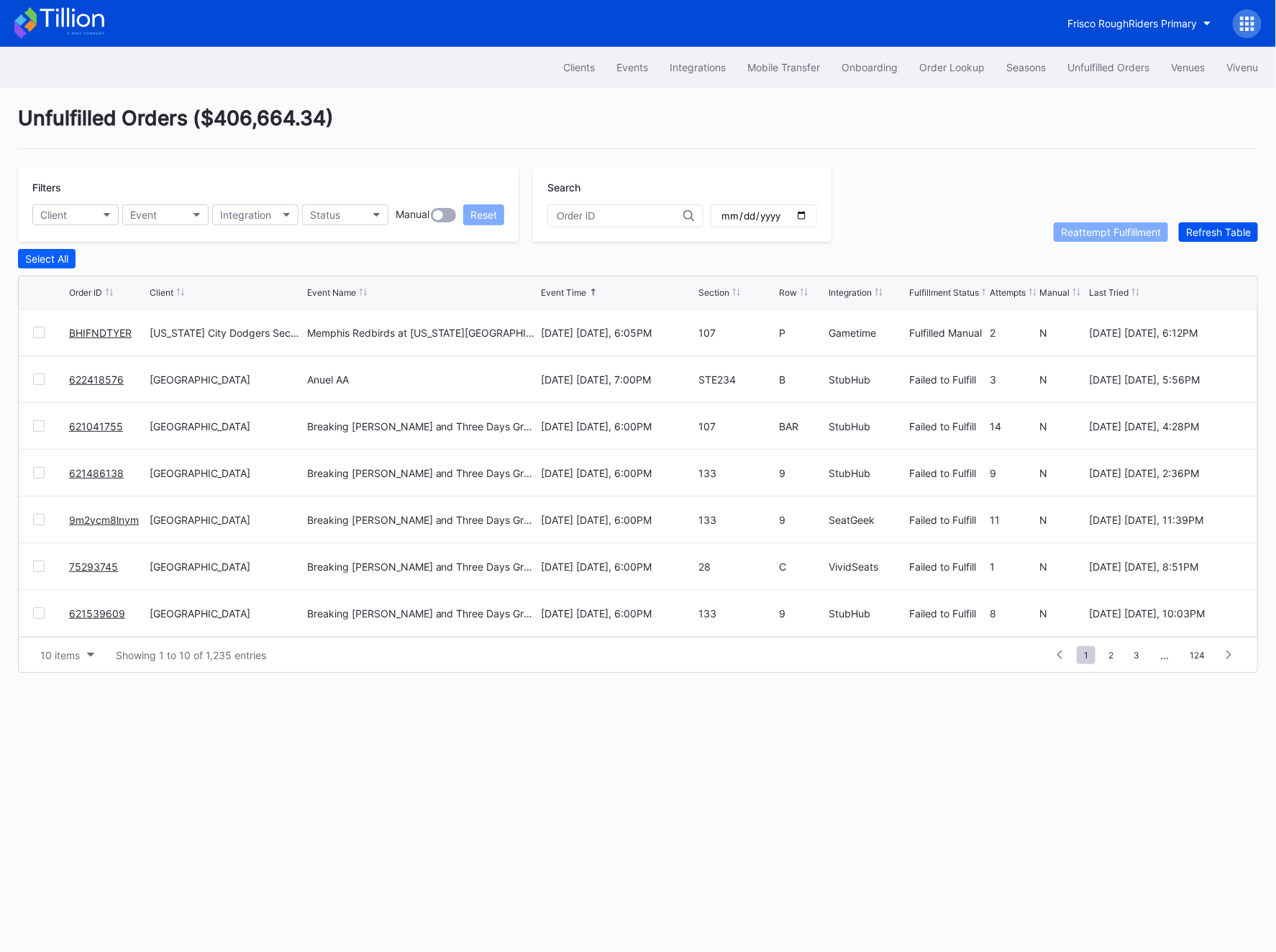
click at [1252, 238] on button "Refresh Table" at bounding box center [1218, 233] width 80 height 20
click at [1074, 59] on button "Unfulfilled Orders" at bounding box center [1108, 67] width 103 height 27
click at [1215, 235] on div "Refresh Table" at bounding box center [1218, 232] width 65 height 12
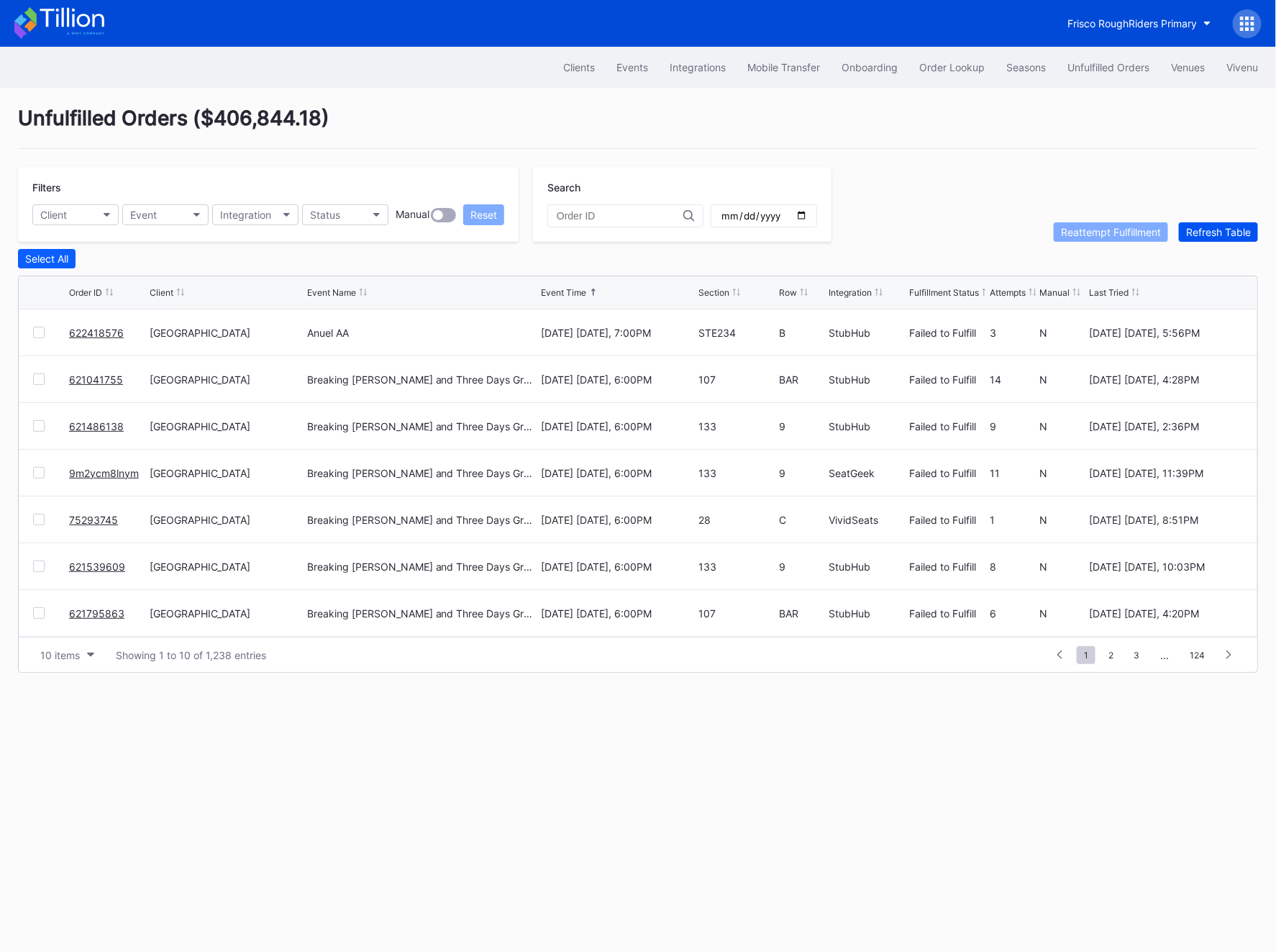
click at [1215, 235] on div "Refresh Table" at bounding box center [1218, 232] width 65 height 12
click at [1093, 56] on button "Unfulfilled Orders" at bounding box center [1108, 67] width 103 height 27
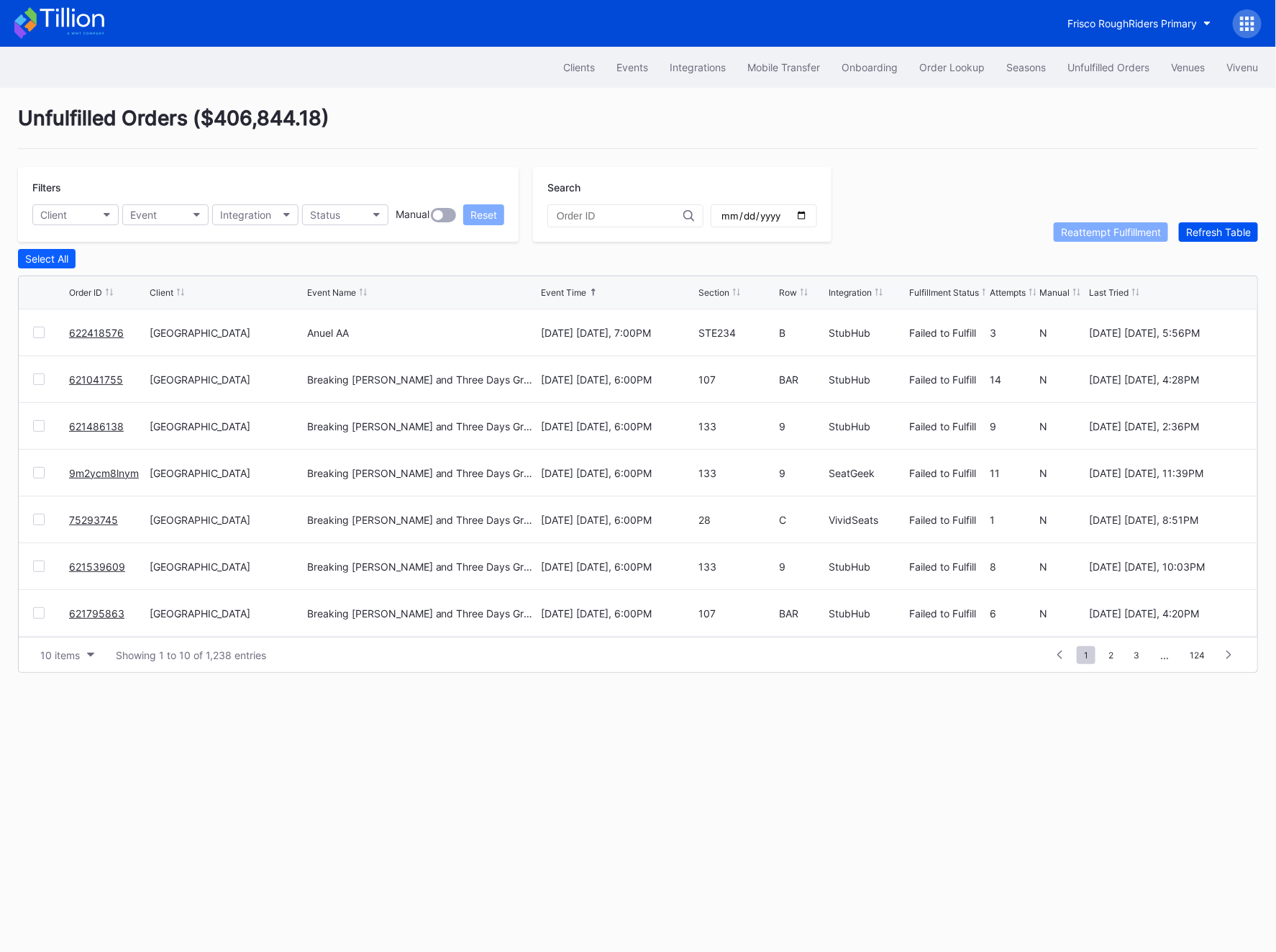
click at [1216, 228] on div "Refresh Table" at bounding box center [1218, 232] width 65 height 12
click at [1202, 232] on div "Refresh Table" at bounding box center [1218, 232] width 65 height 12
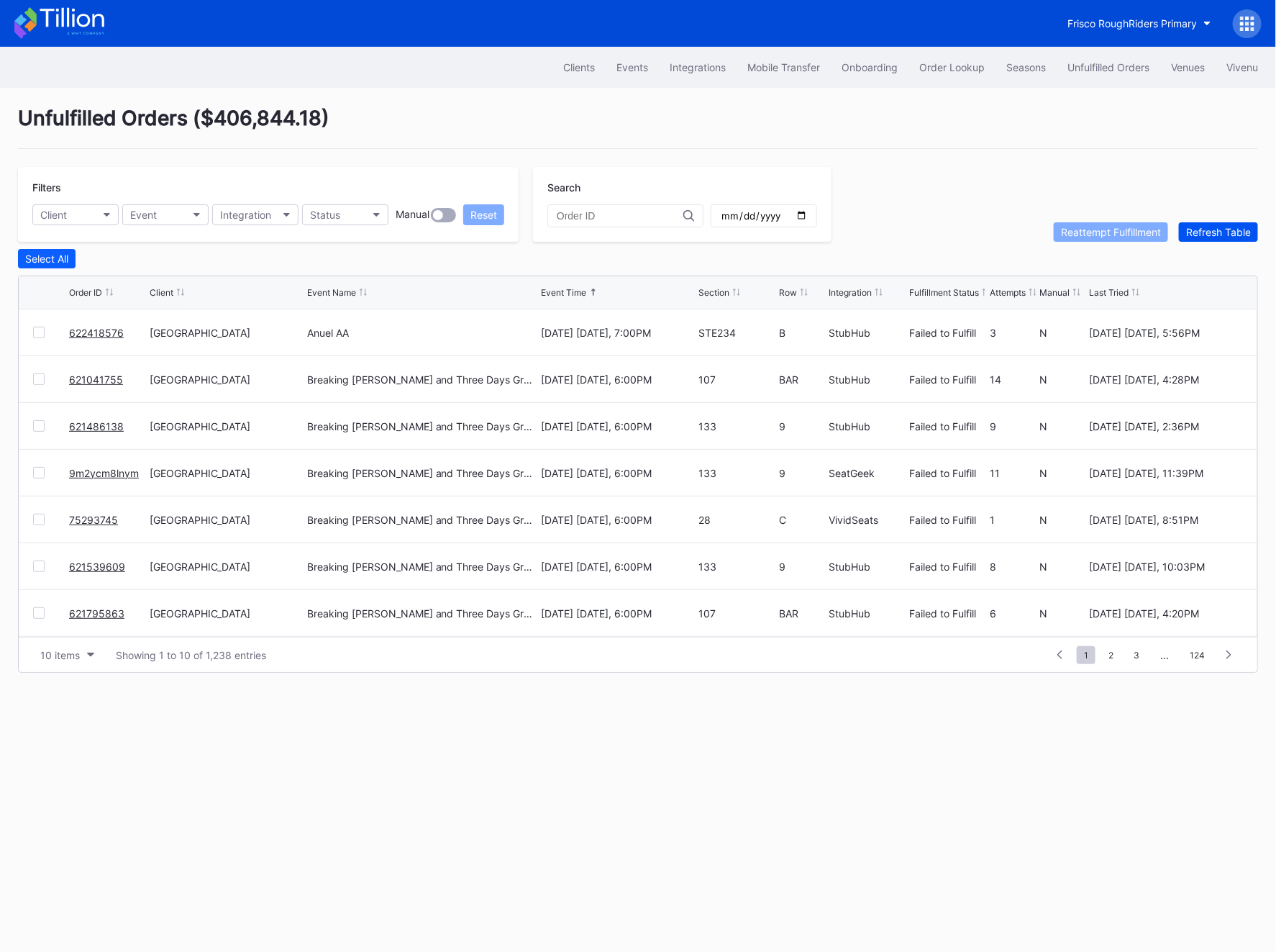
click at [1202, 232] on div "Refresh Table" at bounding box center [1218, 232] width 65 height 12
click at [963, 63] on div "Order Lookup" at bounding box center [952, 68] width 66 height 12
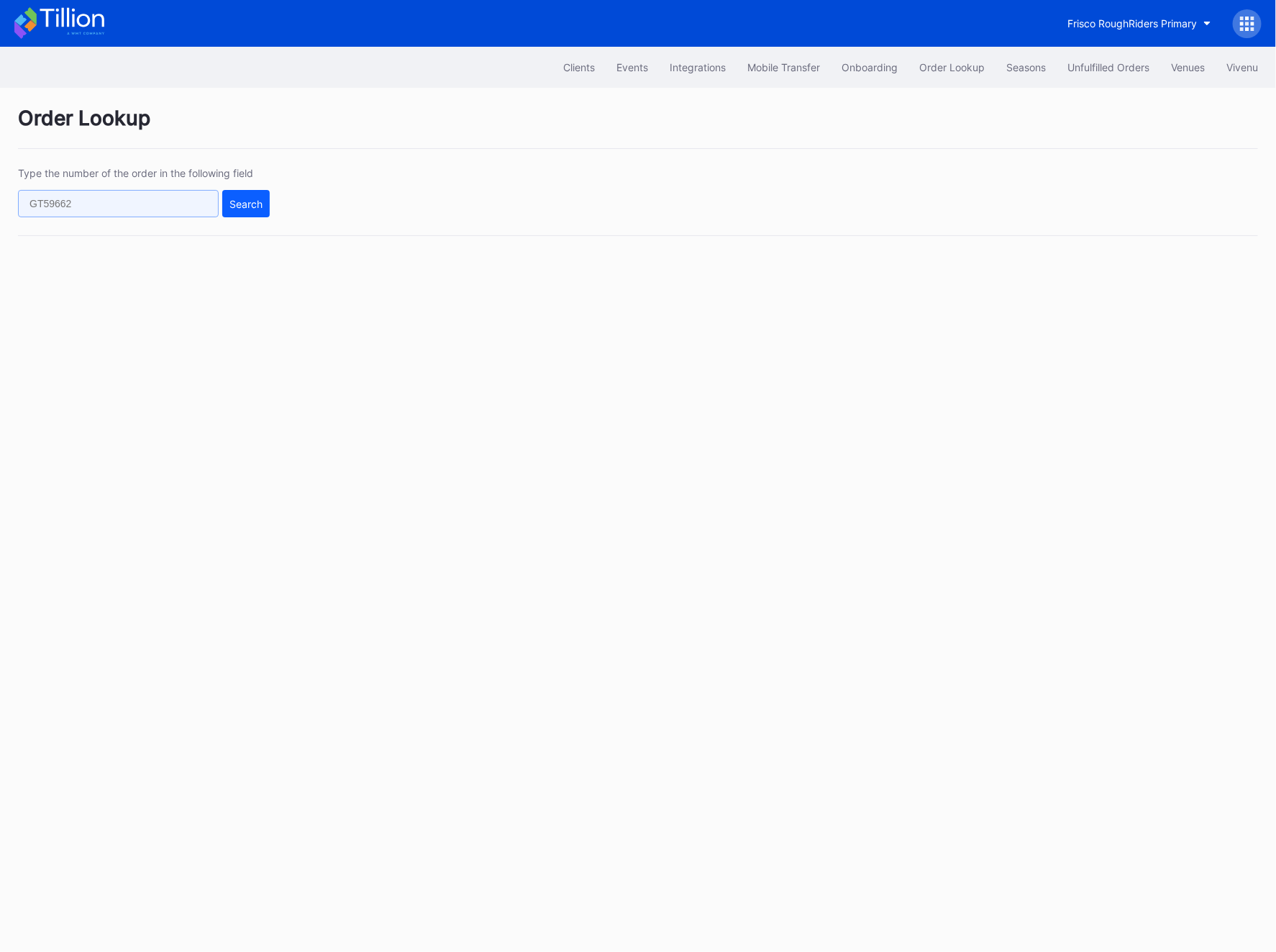
click at [149, 197] on input "text" at bounding box center [118, 204] width 201 height 28
paste input "BHIFNDTYER"
type input "BHIFNDTYER"
click at [245, 205] on div "Search" at bounding box center [245, 204] width 33 height 12
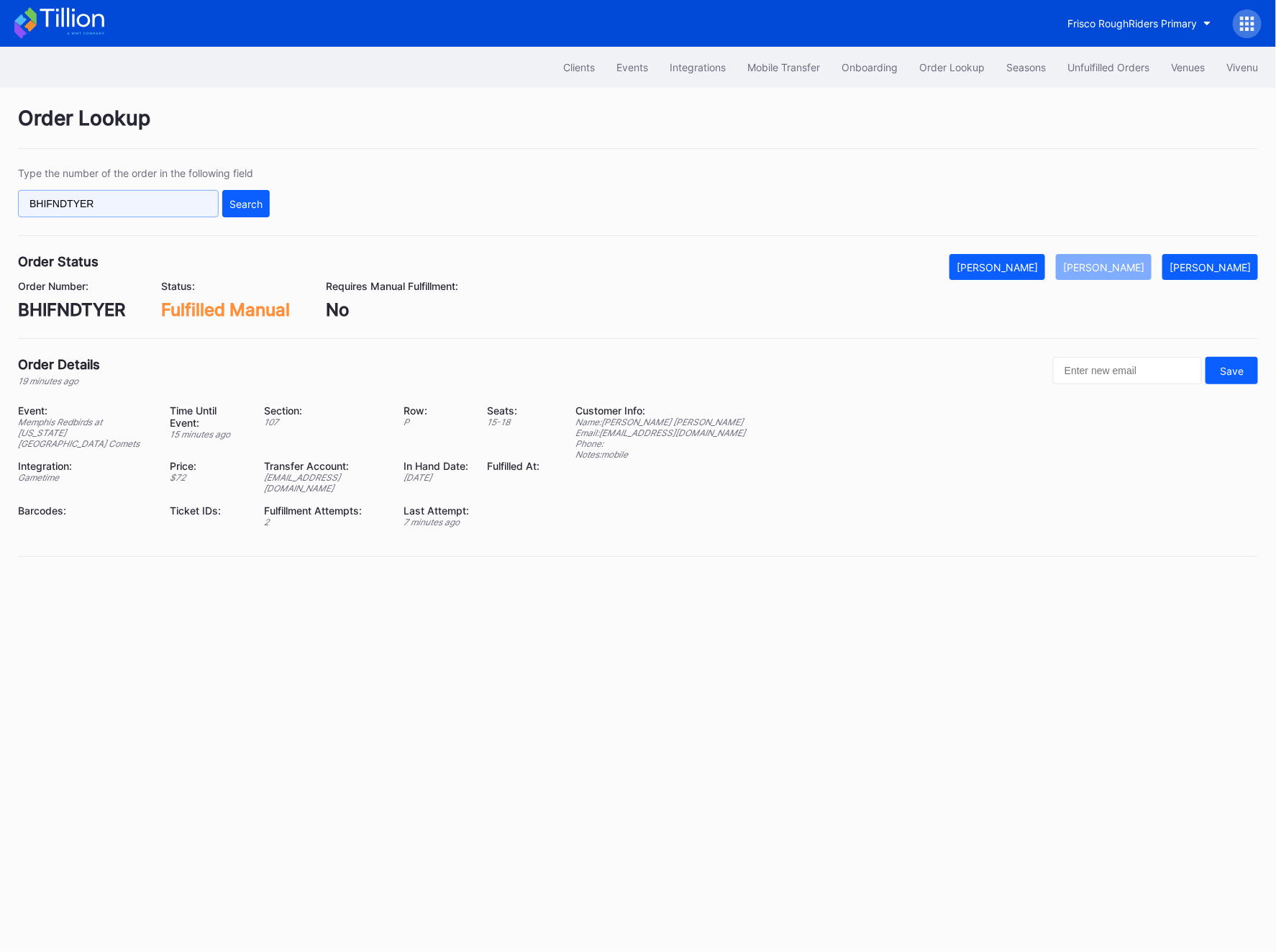
click at [126, 207] on input "BHIFNDTYER" at bounding box center [118, 204] width 201 height 28
click at [176, 207] on input "BHIFNDTYER" at bounding box center [118, 204] width 201 height 28
click at [228, 207] on button "Search" at bounding box center [246, 204] width 48 height 28
click at [1088, 64] on div "Unfulfilled Orders" at bounding box center [1108, 68] width 82 height 12
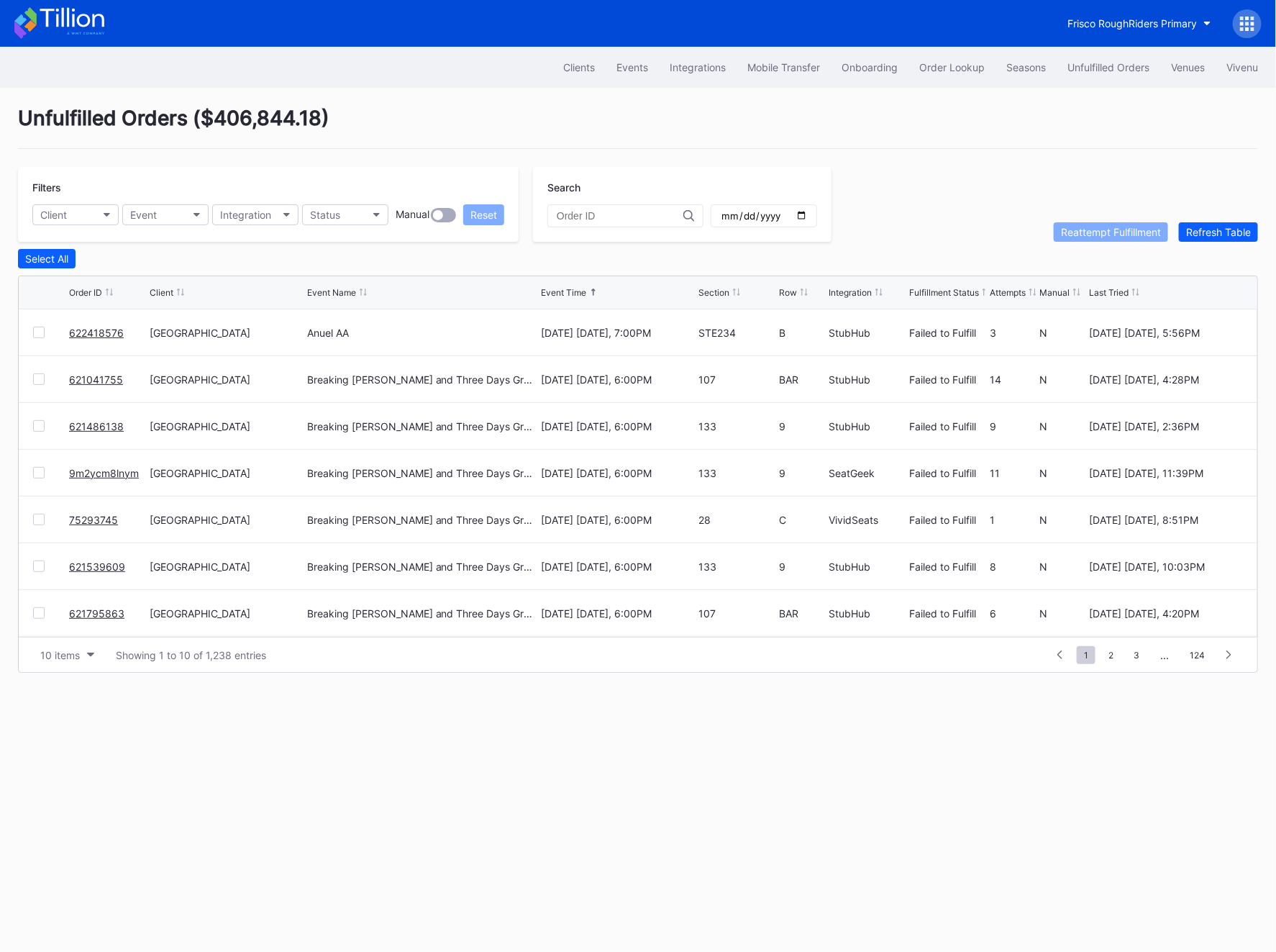
click at [1088, 64] on div "Unfulfilled Orders" at bounding box center [1108, 68] width 82 height 12
click at [1228, 235] on div "Refresh Table" at bounding box center [1218, 232] width 65 height 12
click at [1252, 223] on button "Refresh Table" at bounding box center [1218, 233] width 80 height 20
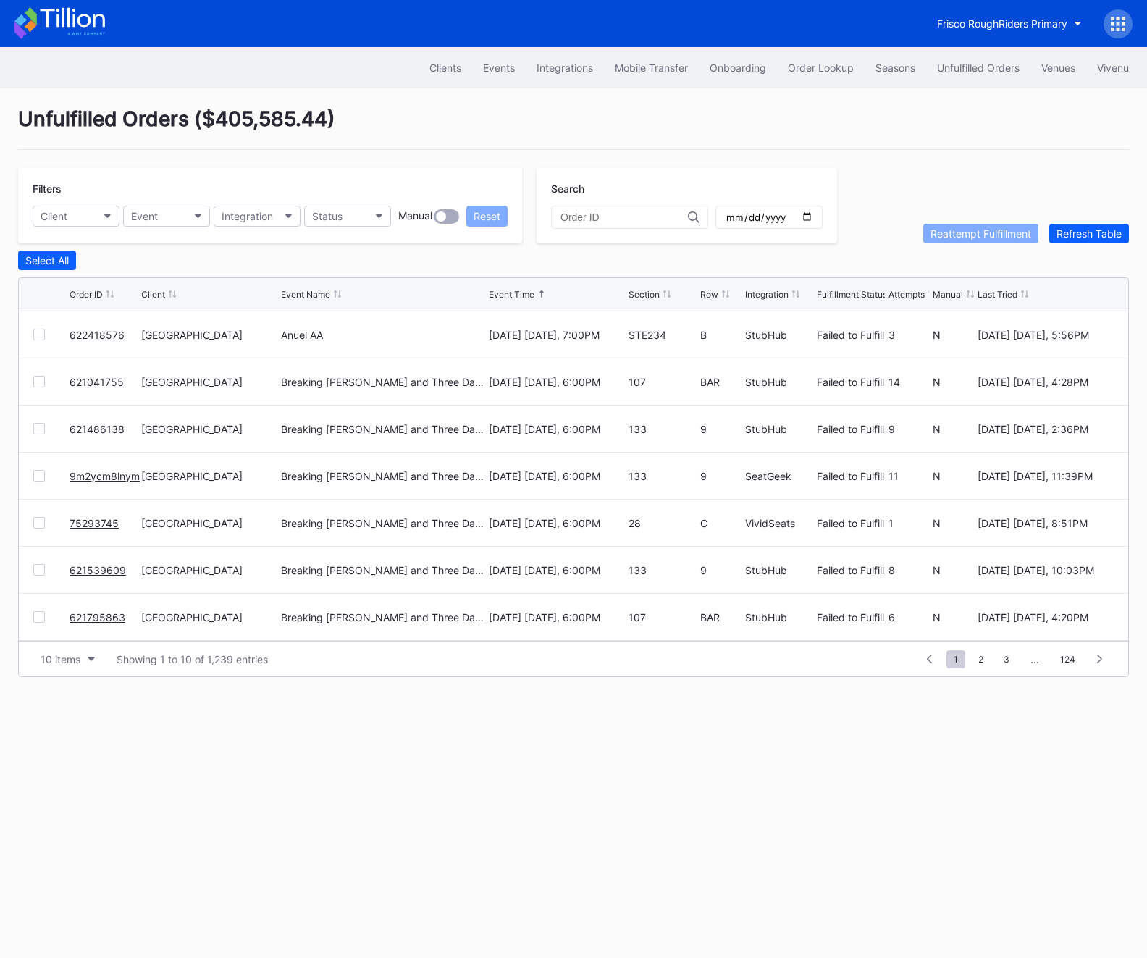
click at [1142, 850] on div "Clients Events Integrations Mobile Transfer Onboarding Order Lookup Seasons Unf…" at bounding box center [573, 502] width 1147 height 911
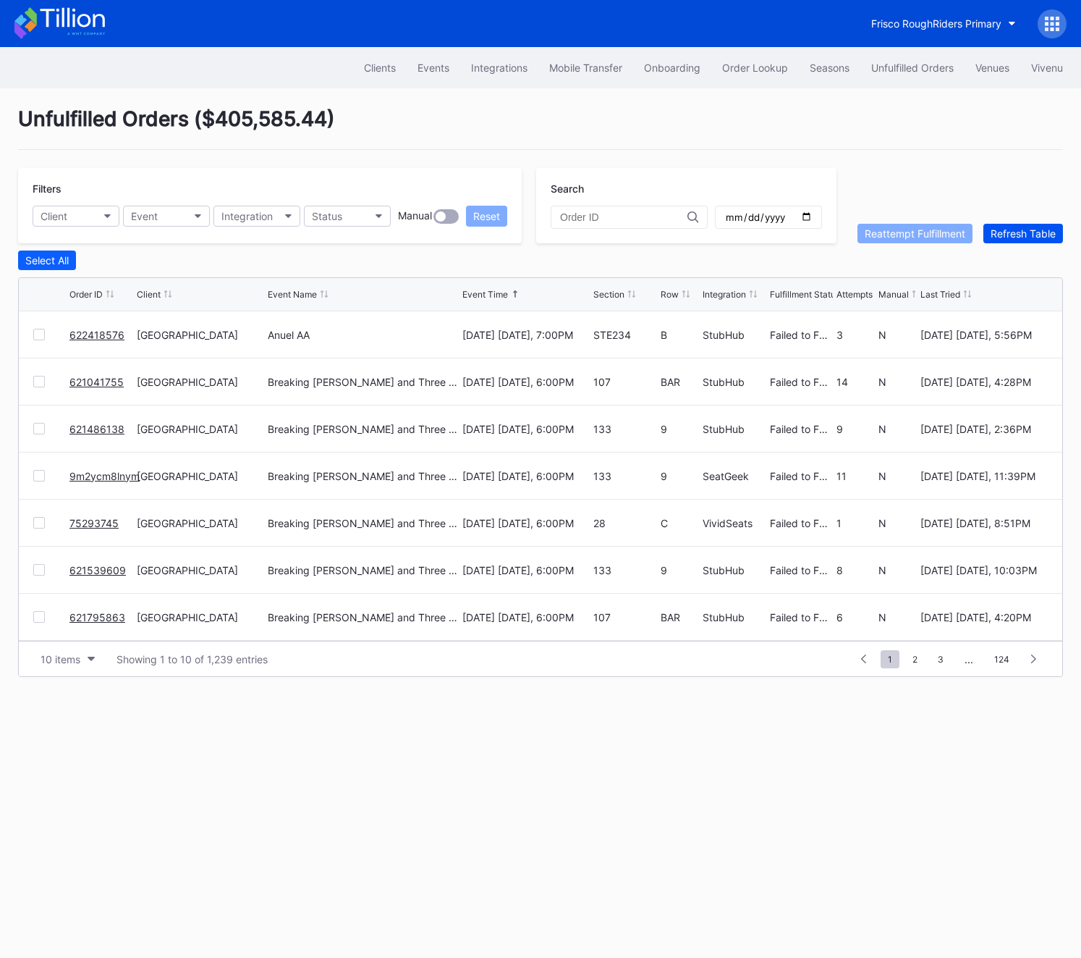
click at [1040, 242] on button "Refresh Table" at bounding box center [1024, 234] width 80 height 20
click at [1010, 233] on div "Refresh Table" at bounding box center [1023, 233] width 65 height 12
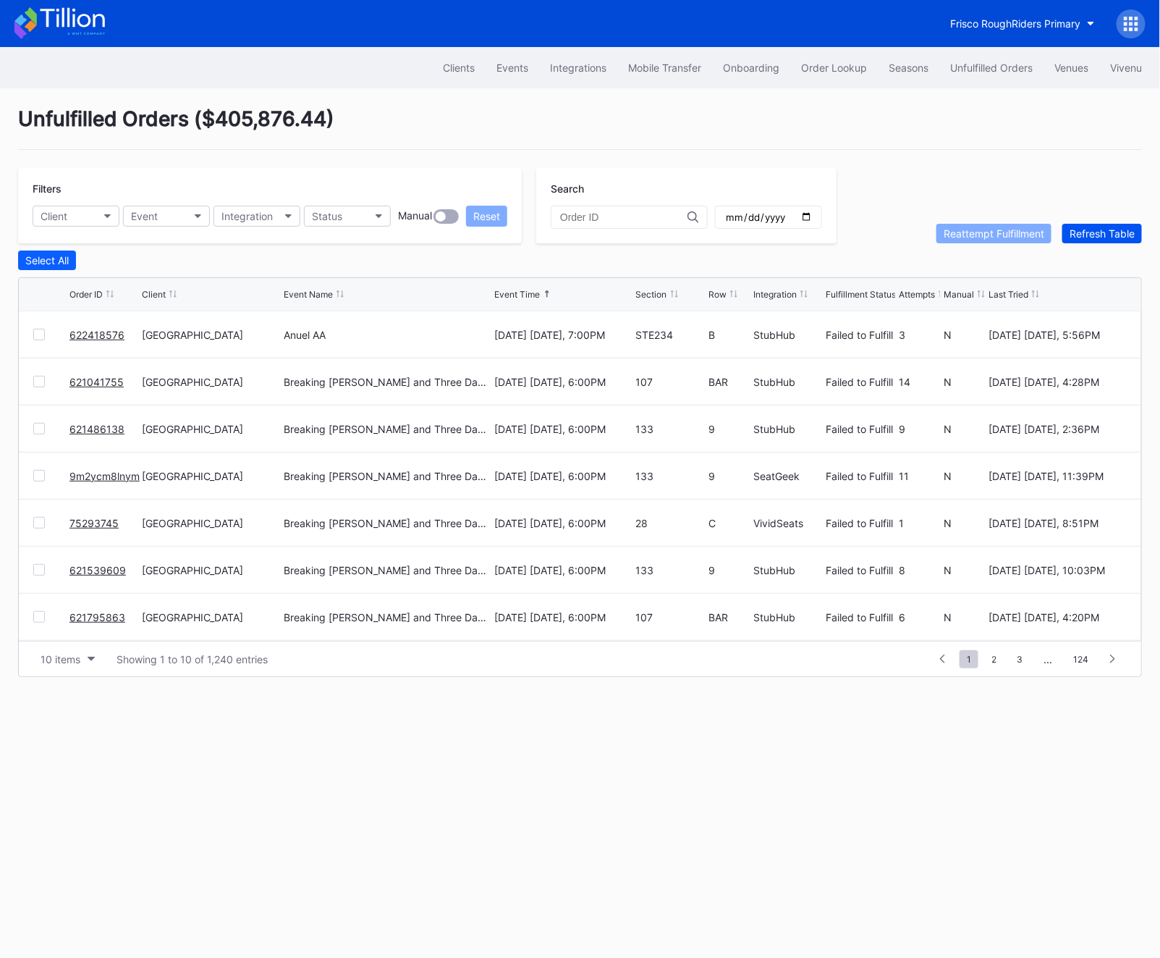
click at [1081, 235] on div "Refresh Table" at bounding box center [1102, 233] width 65 height 12
click at [1081, 229] on div "Refresh Table" at bounding box center [1102, 233] width 65 height 12
click at [1081, 230] on div "Refresh Table" at bounding box center [1102, 233] width 65 height 12
click at [1115, 236] on div "Refresh Table" at bounding box center [1102, 233] width 65 height 12
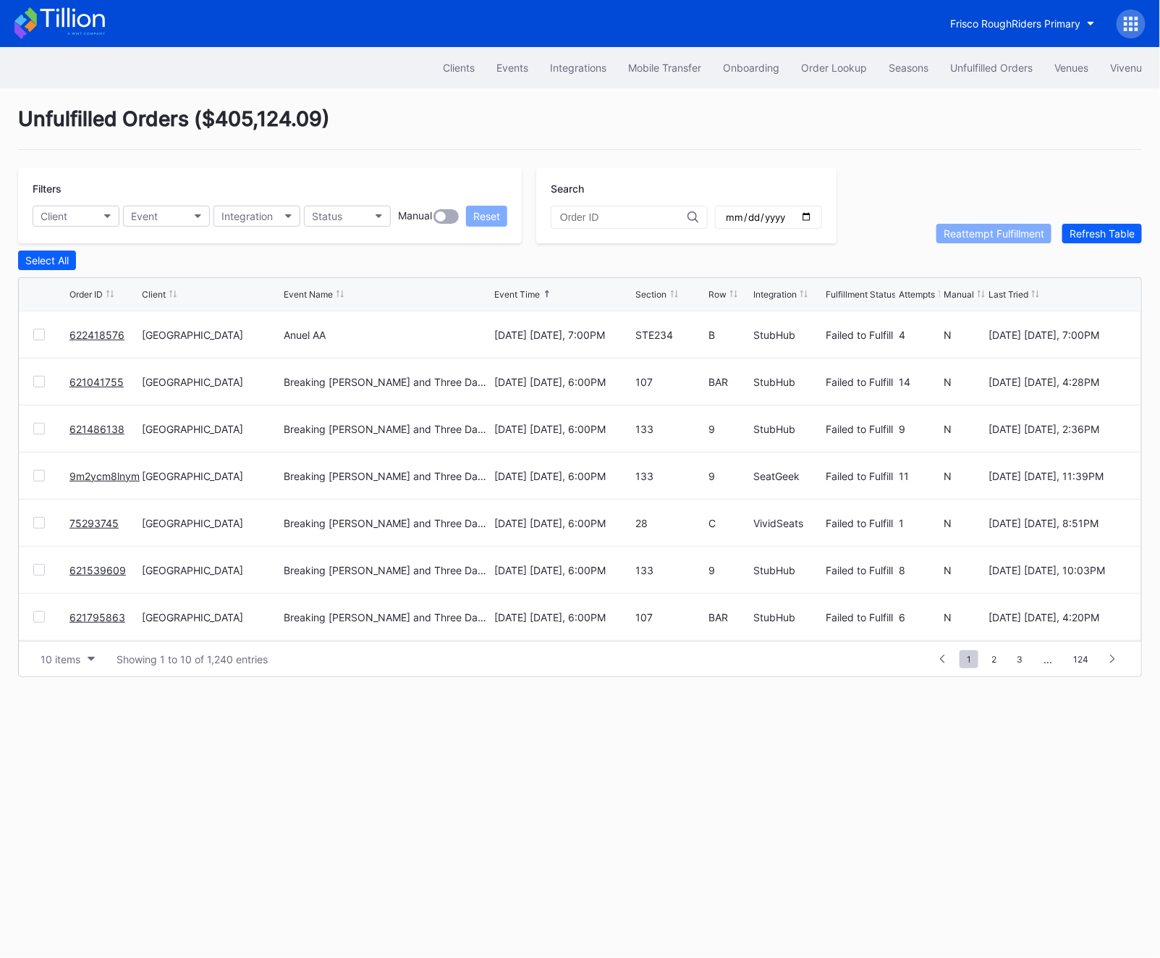
click at [88, 329] on link "622418576" at bounding box center [96, 335] width 55 height 12
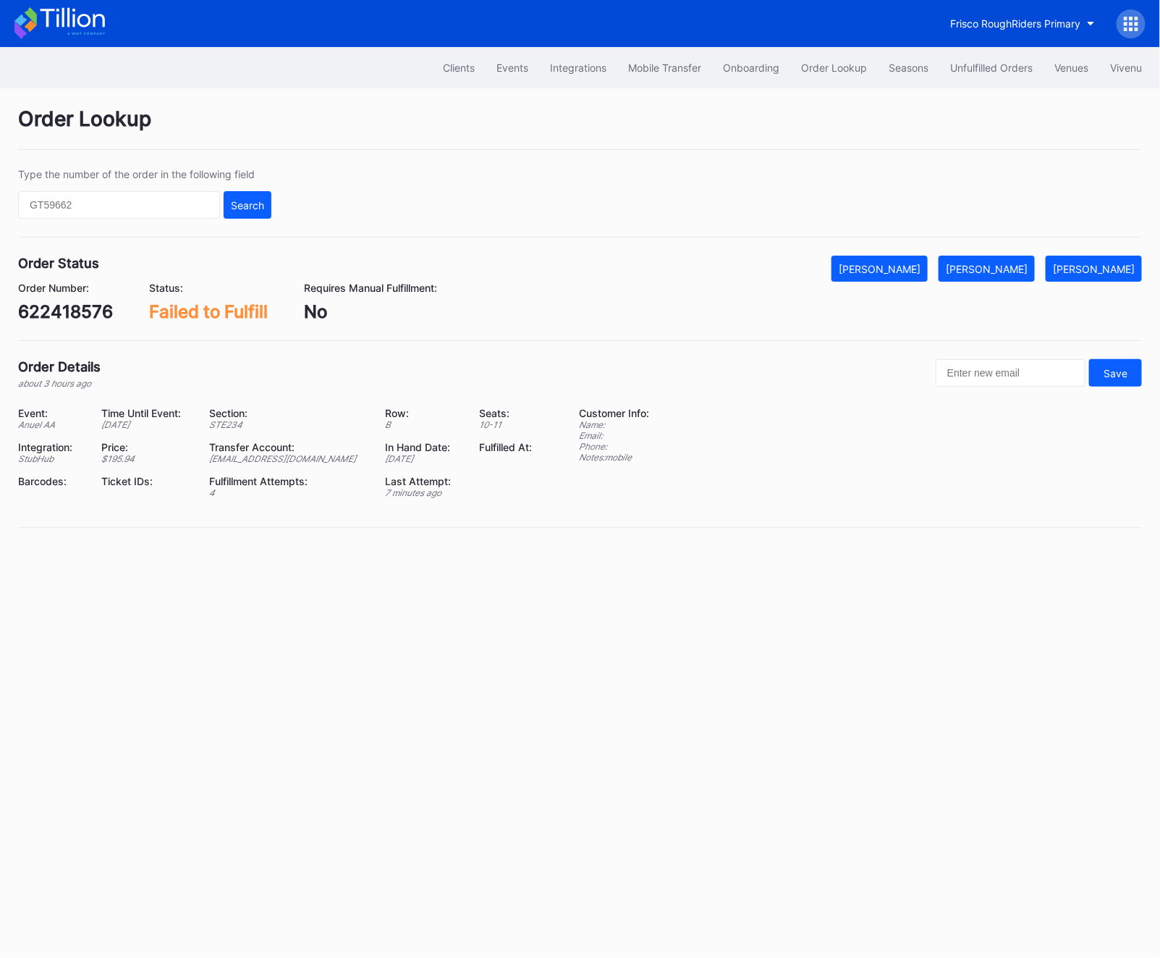
click at [54, 308] on div "622418576" at bounding box center [65, 311] width 95 height 21
copy div "622418576"
click at [73, 305] on div "622418576" at bounding box center [65, 311] width 95 height 21
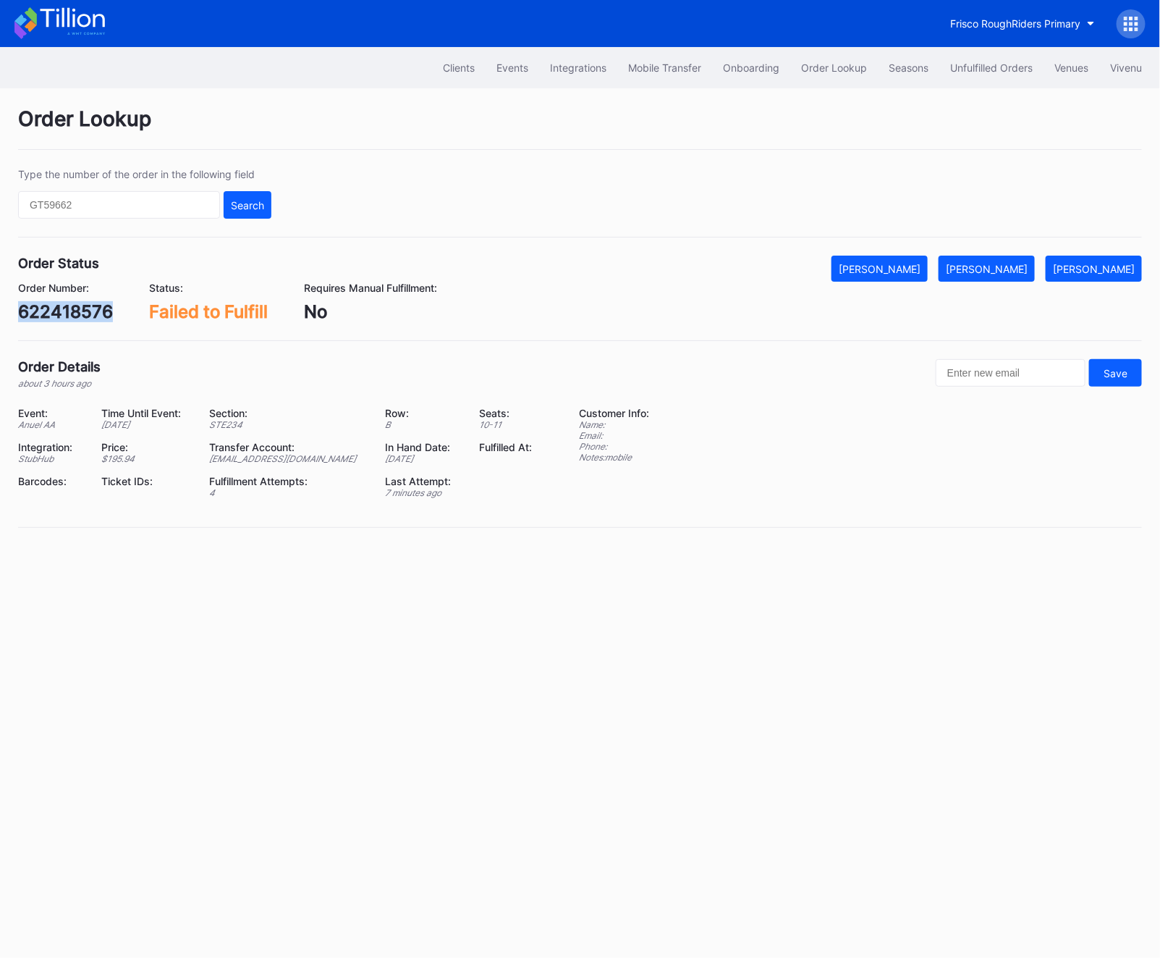
copy div "622418576"
click at [988, 275] on button "[PERSON_NAME]" at bounding box center [987, 269] width 96 height 26
click at [105, 311] on div "622418576" at bounding box center [65, 311] width 95 height 21
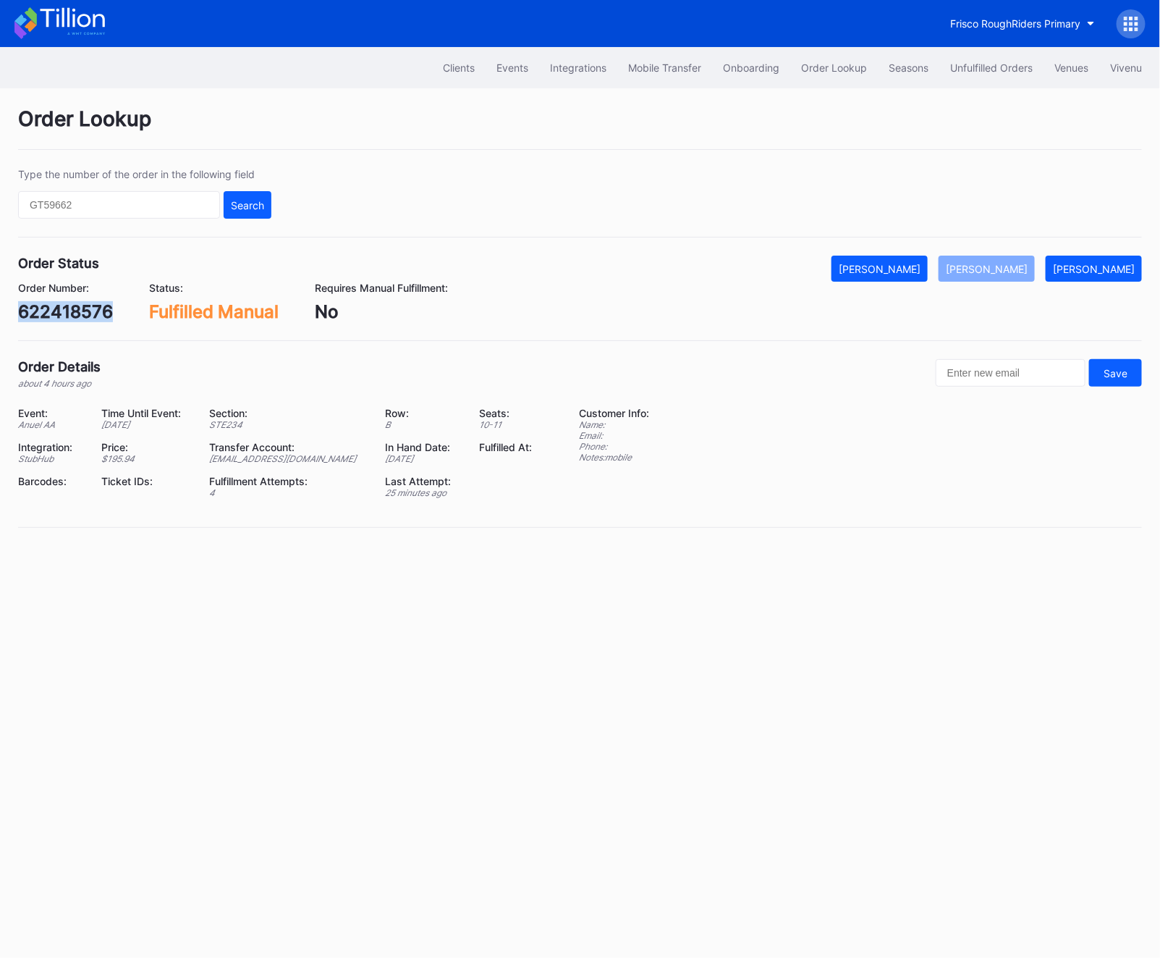
copy div "622418576"
click at [1021, 57] on button "Unfulfilled Orders" at bounding box center [992, 67] width 104 height 27
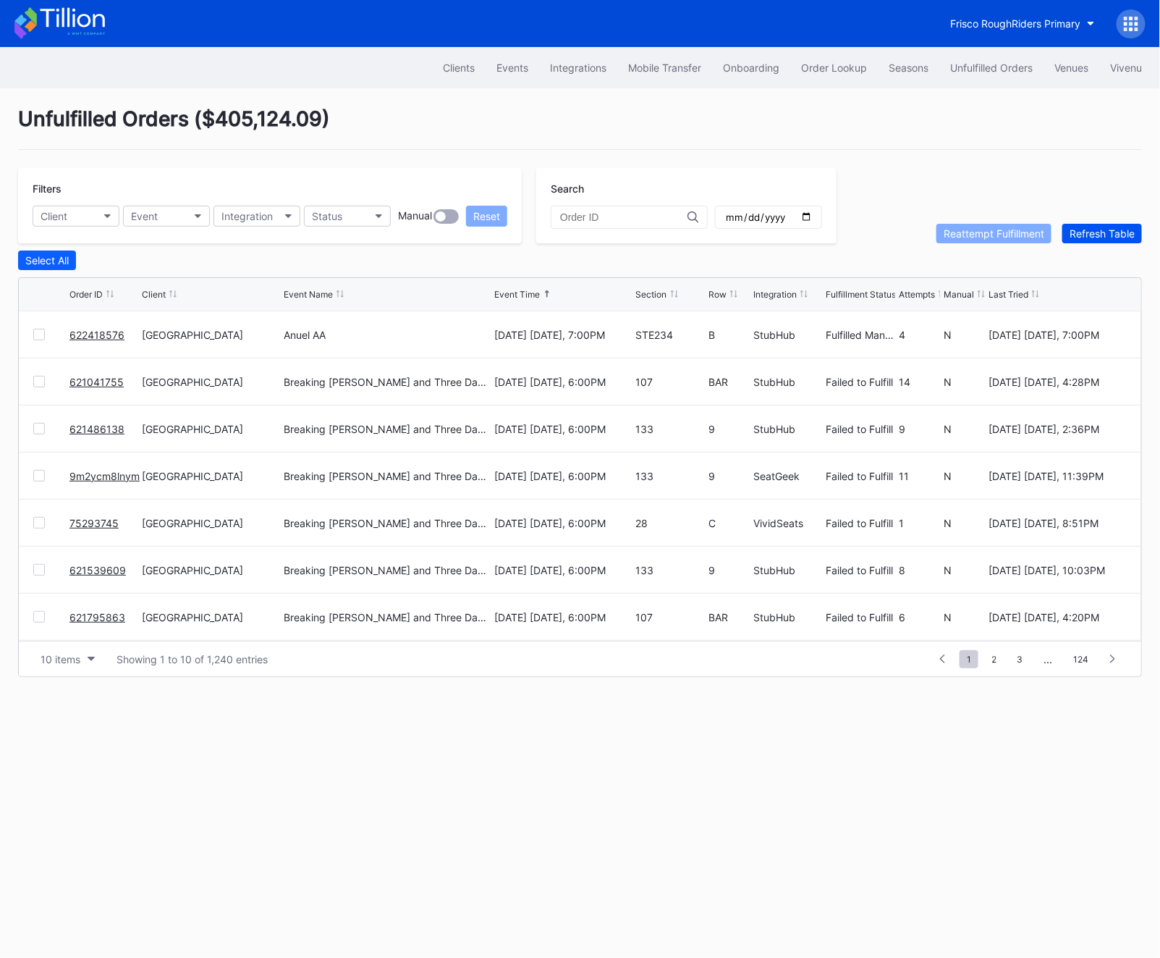
click at [1116, 241] on button "Refresh Table" at bounding box center [1103, 234] width 80 height 20
